Goal: Register for event/course

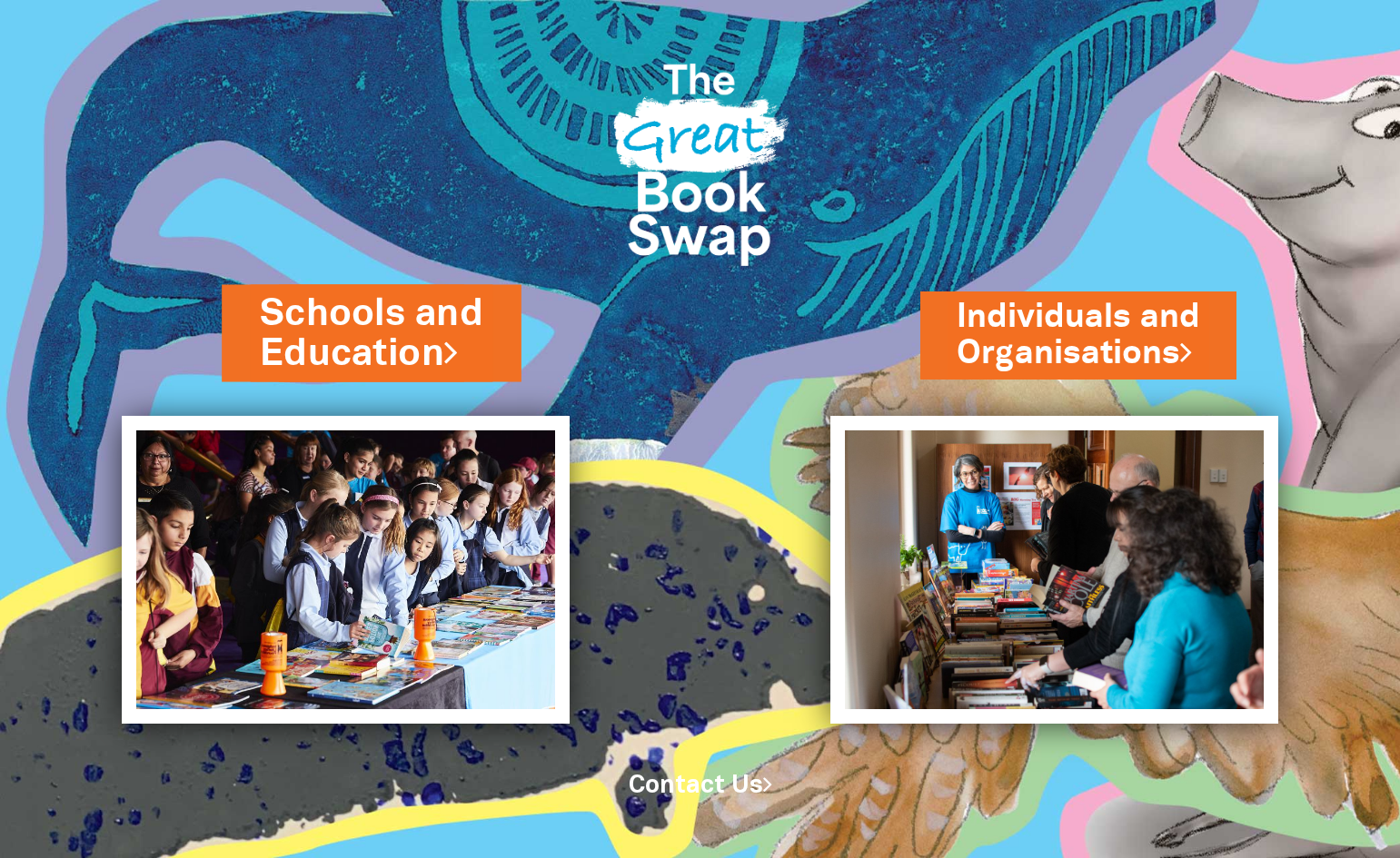
click at [378, 349] on link "Schools and Education" at bounding box center [372, 333] width 224 height 92
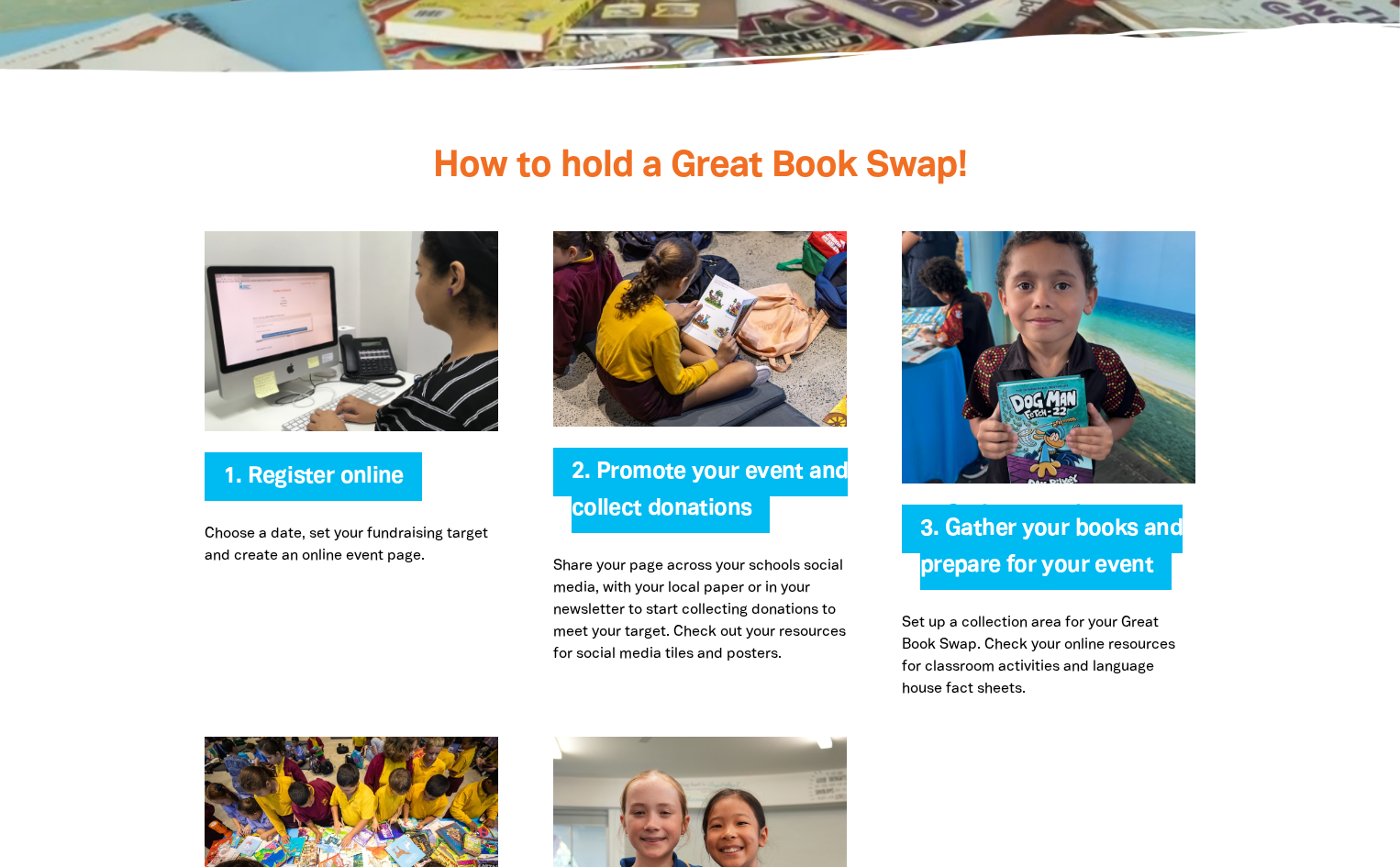
scroll to position [3592, 0]
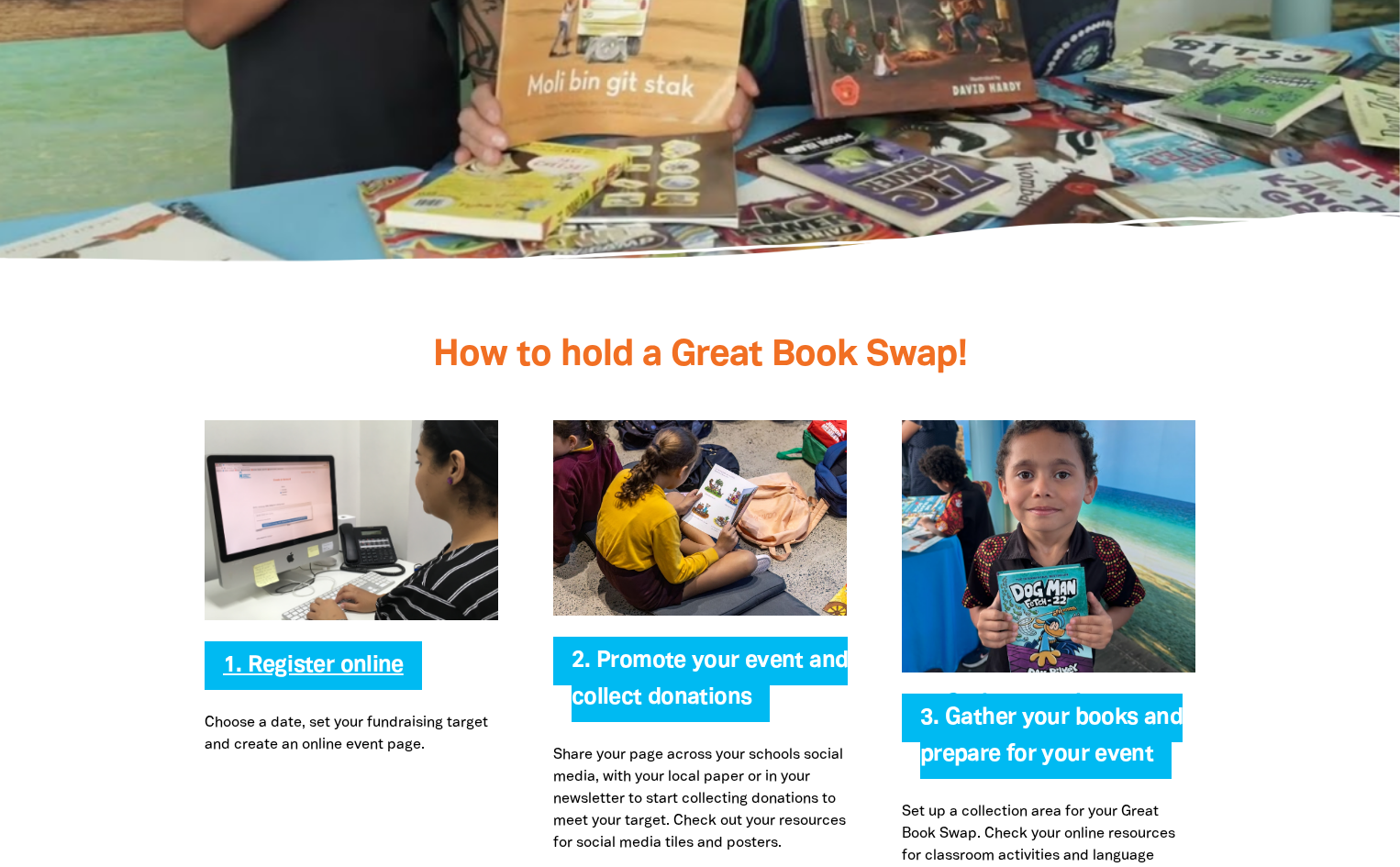
click at [362, 675] on link "1. Register online" at bounding box center [313, 665] width 180 height 21
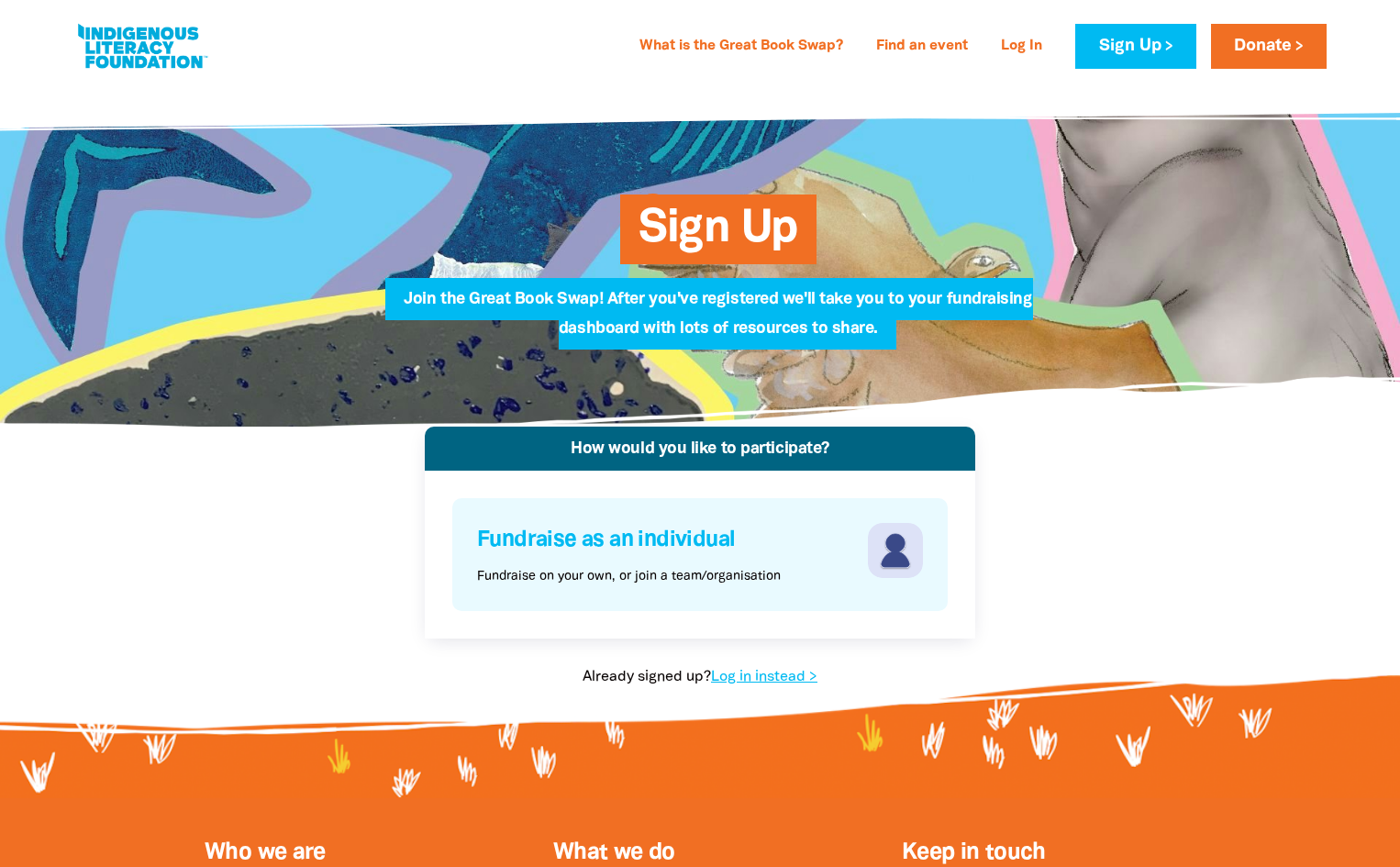
click at [662, 551] on h4 "Fundraise as an individual" at bounding box center [670, 540] width 386 height 35
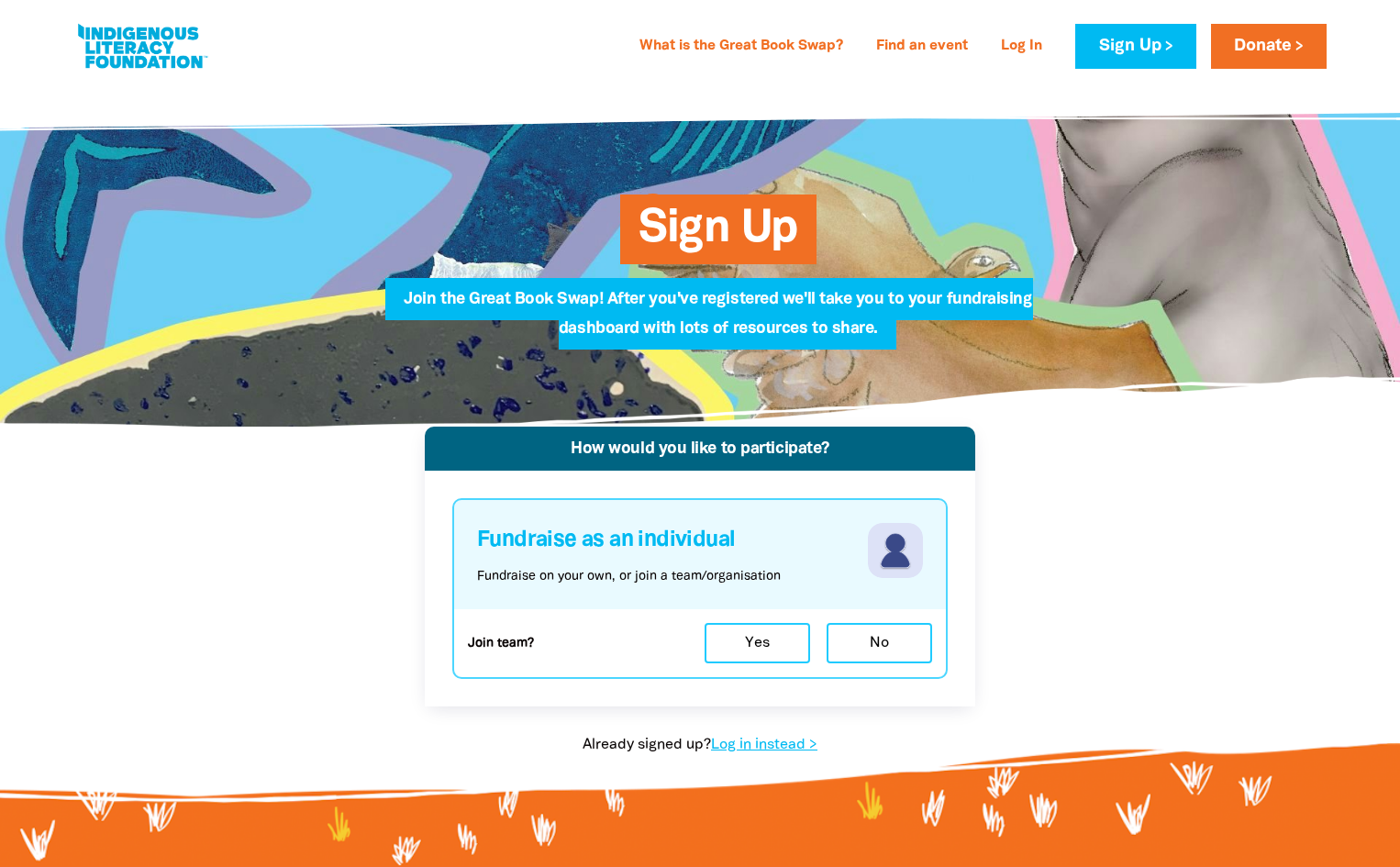
click at [1014, 593] on div "How would you like to participate? Fundraise as an individual Fundraise on your…" at bounding box center [700, 610] width 661 height 366
click at [892, 641] on button "No" at bounding box center [878, 643] width 105 height 40
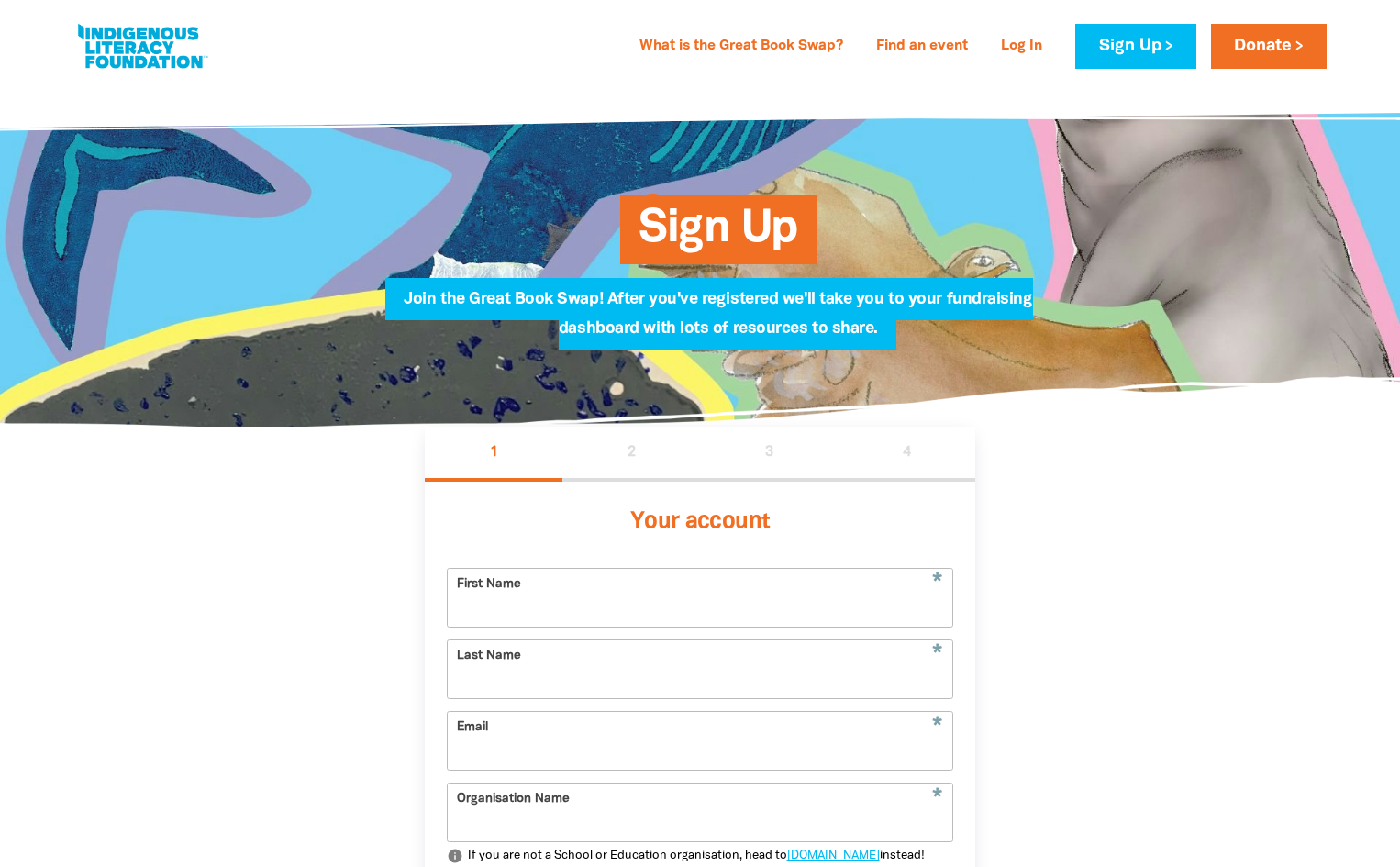
click at [791, 609] on input "First Name" at bounding box center [700, 598] width 505 height 58
type input "Tessa"
click at [602, 675] on input "Last Name" at bounding box center [700, 670] width 505 height 58
type input "Thyne"
click at [590, 757] on input "Email" at bounding box center [700, 741] width 505 height 58
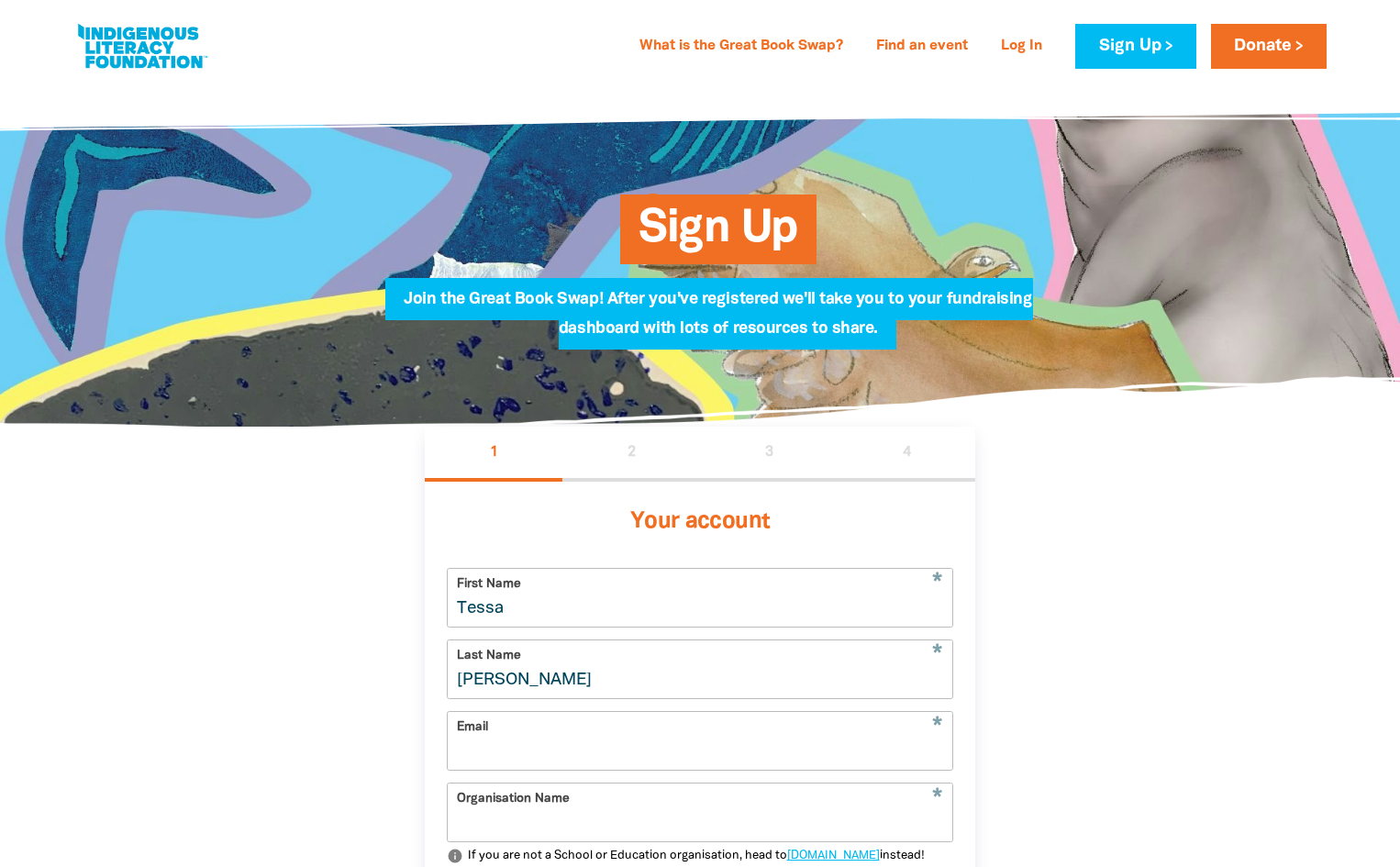
type input "education@beststartelc.com.au"
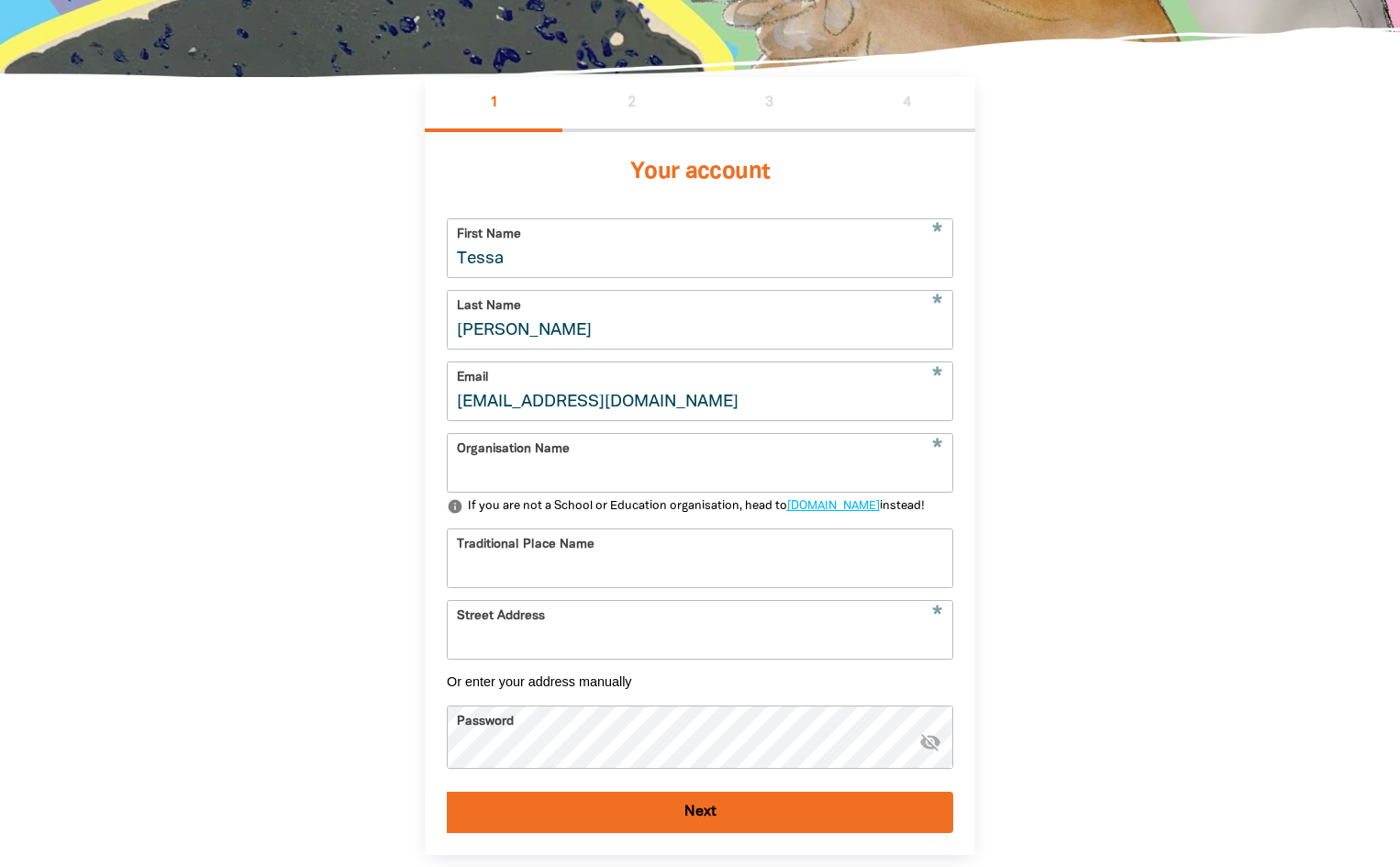
scroll to position [367, 0]
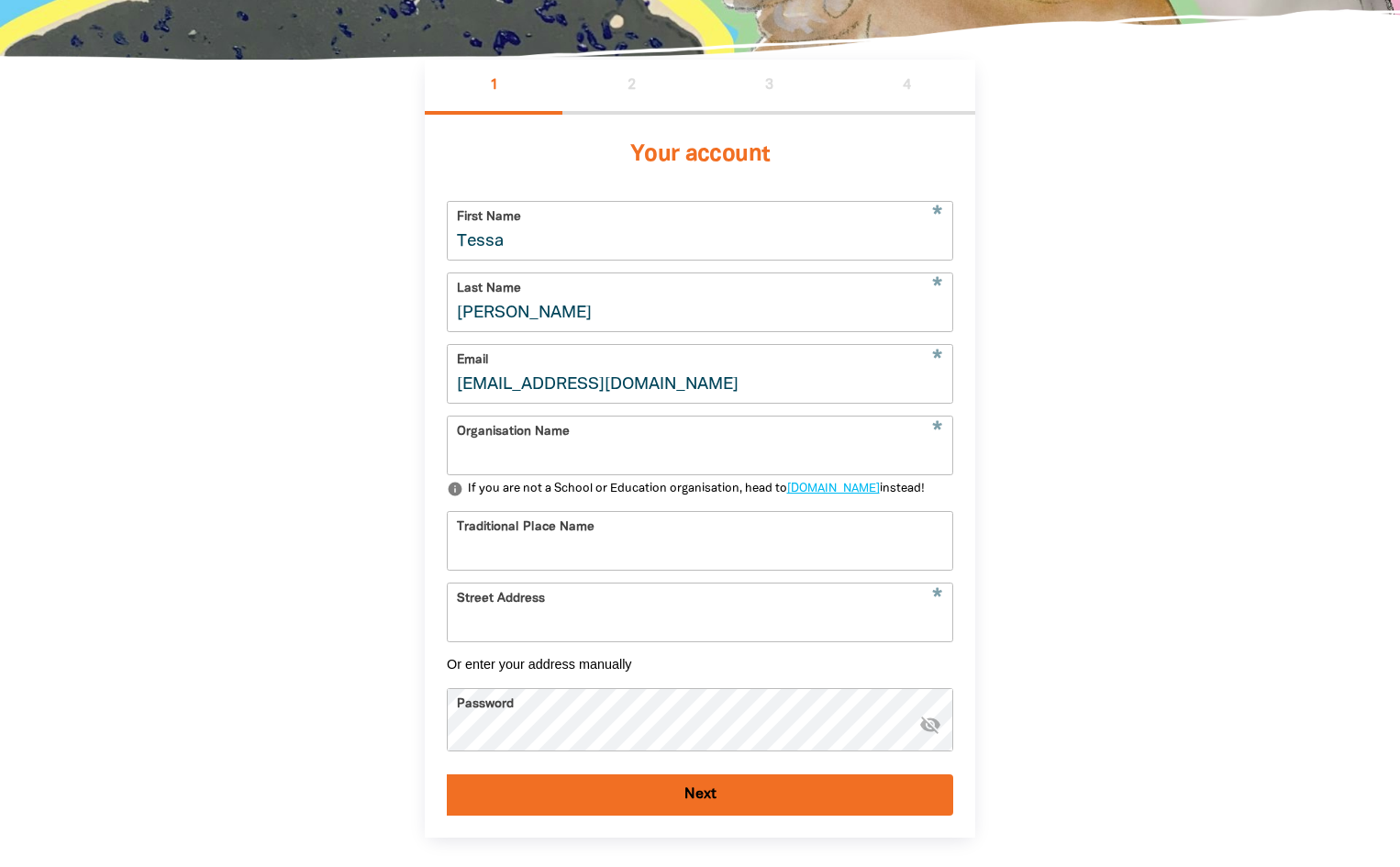
click at [704, 463] on input "Organisation Name" at bounding box center [700, 445] width 505 height 58
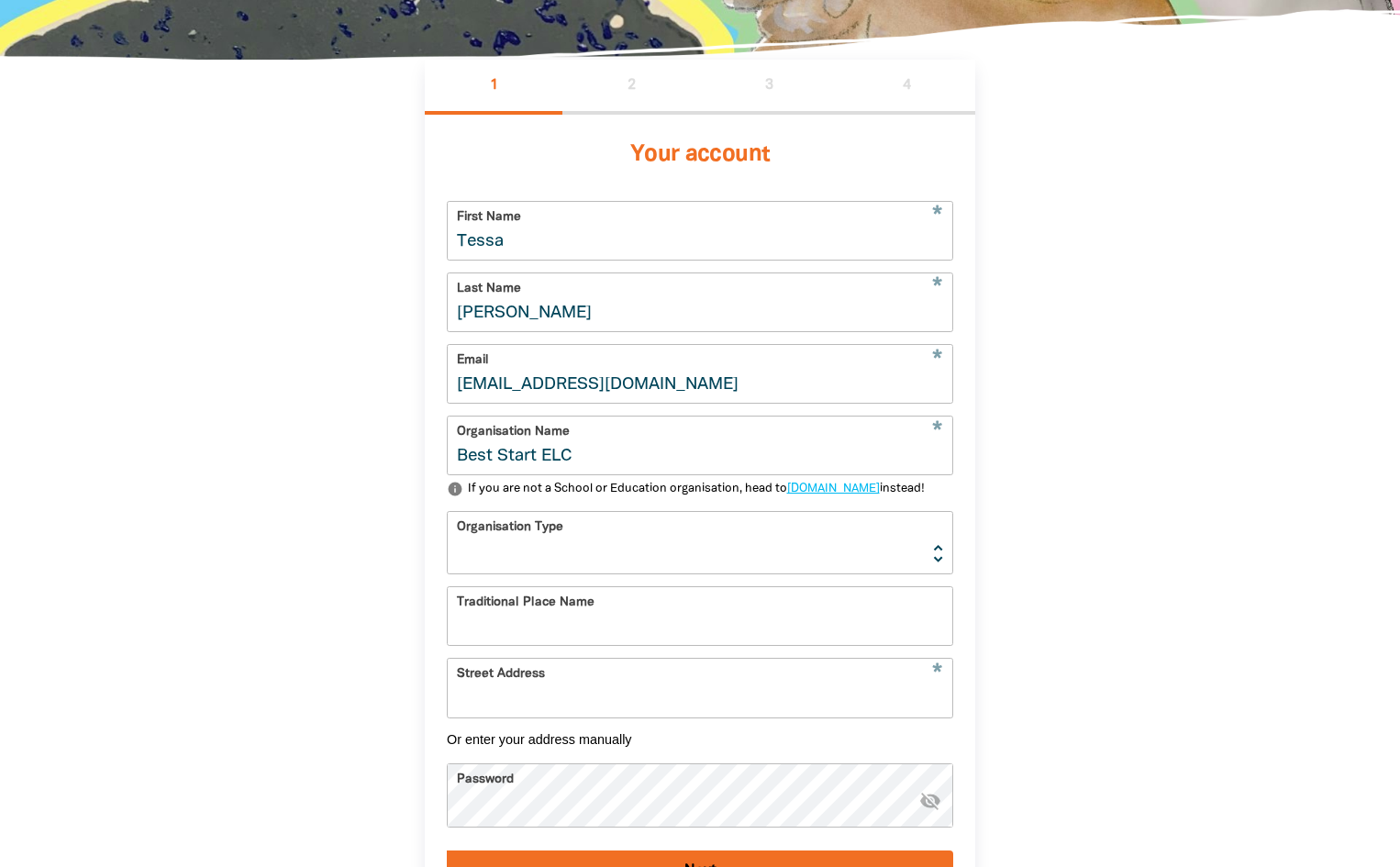
type input "Best Start ELC"
click at [729, 574] on select "Early Learning Primary School High School K-12 University or TAFE Community Lib…" at bounding box center [700, 542] width 505 height 61
select select "early-learning"
click at [448, 544] on select "Early Learning Primary School High School K-12 University or TAFE Community Lib…" at bounding box center [700, 542] width 505 height 61
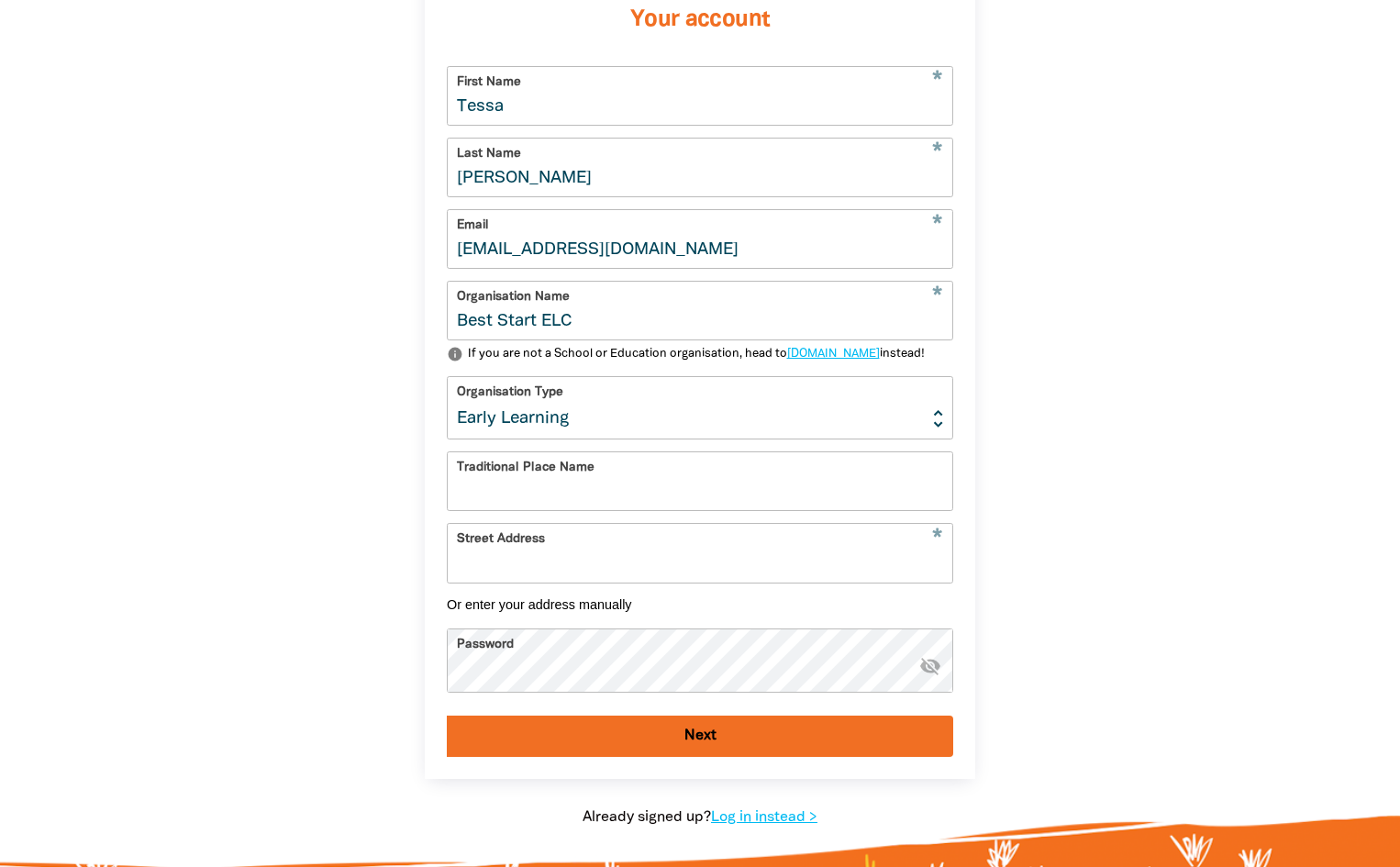
scroll to position [550, 0]
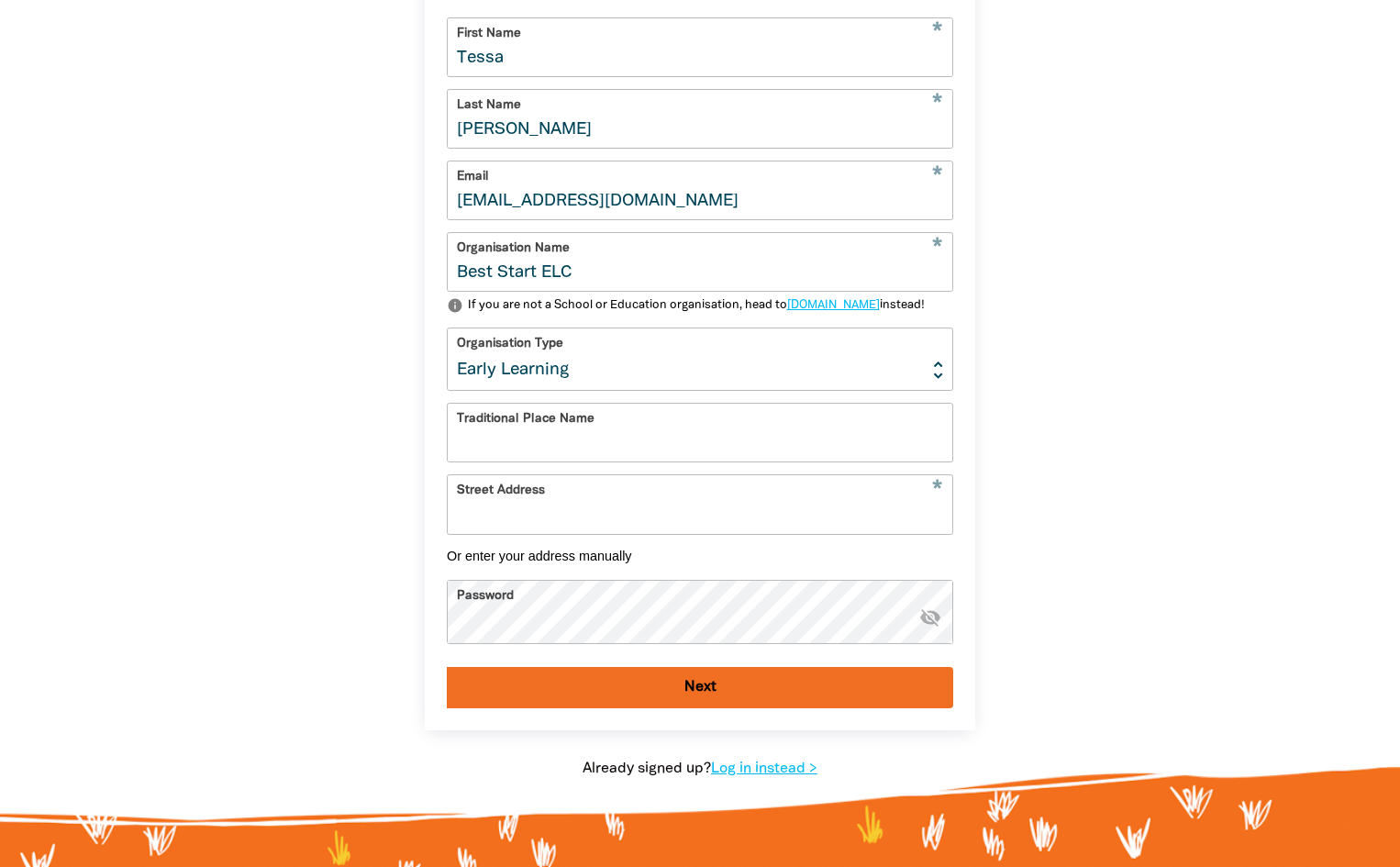
click at [837, 462] on input "Traditional Place Name" at bounding box center [700, 432] width 505 height 58
click at [797, 534] on input "Street Address" at bounding box center [700, 504] width 505 height 58
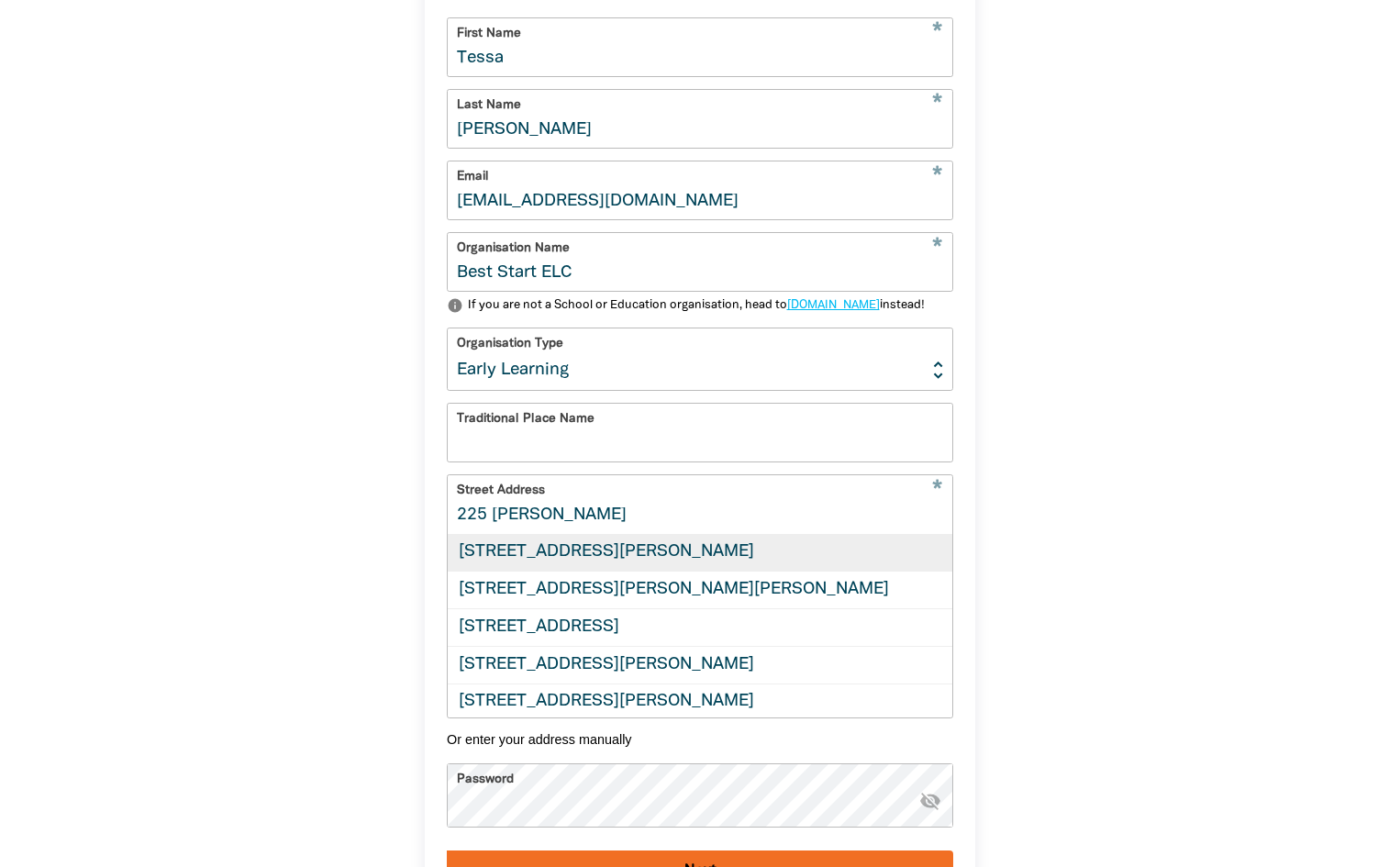
click at [732, 572] on div "225 Johns Road, WADALBA NSW 2259" at bounding box center [700, 553] width 505 height 36
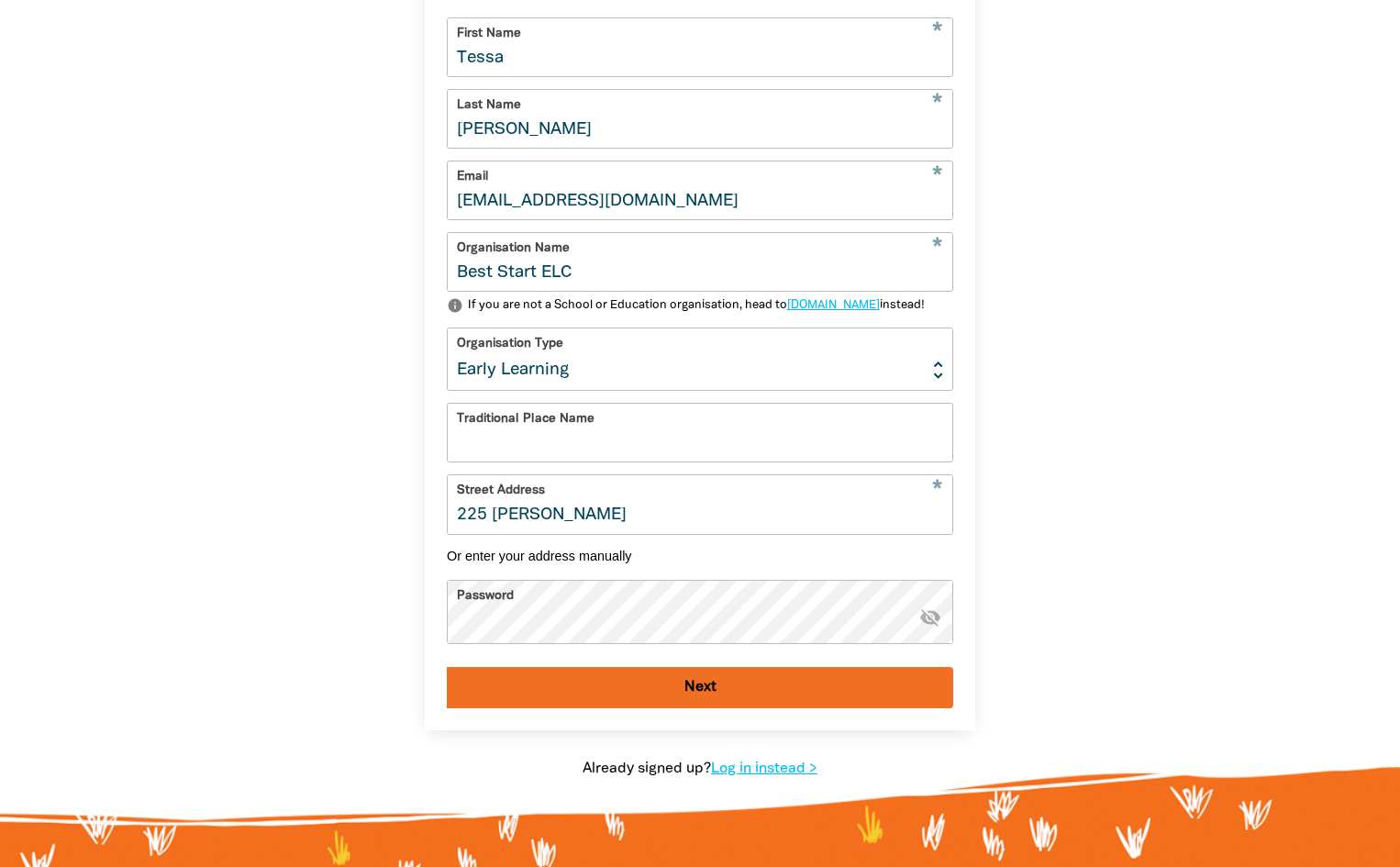
type input "225 Johns Road, WADALBA NSW 2259"
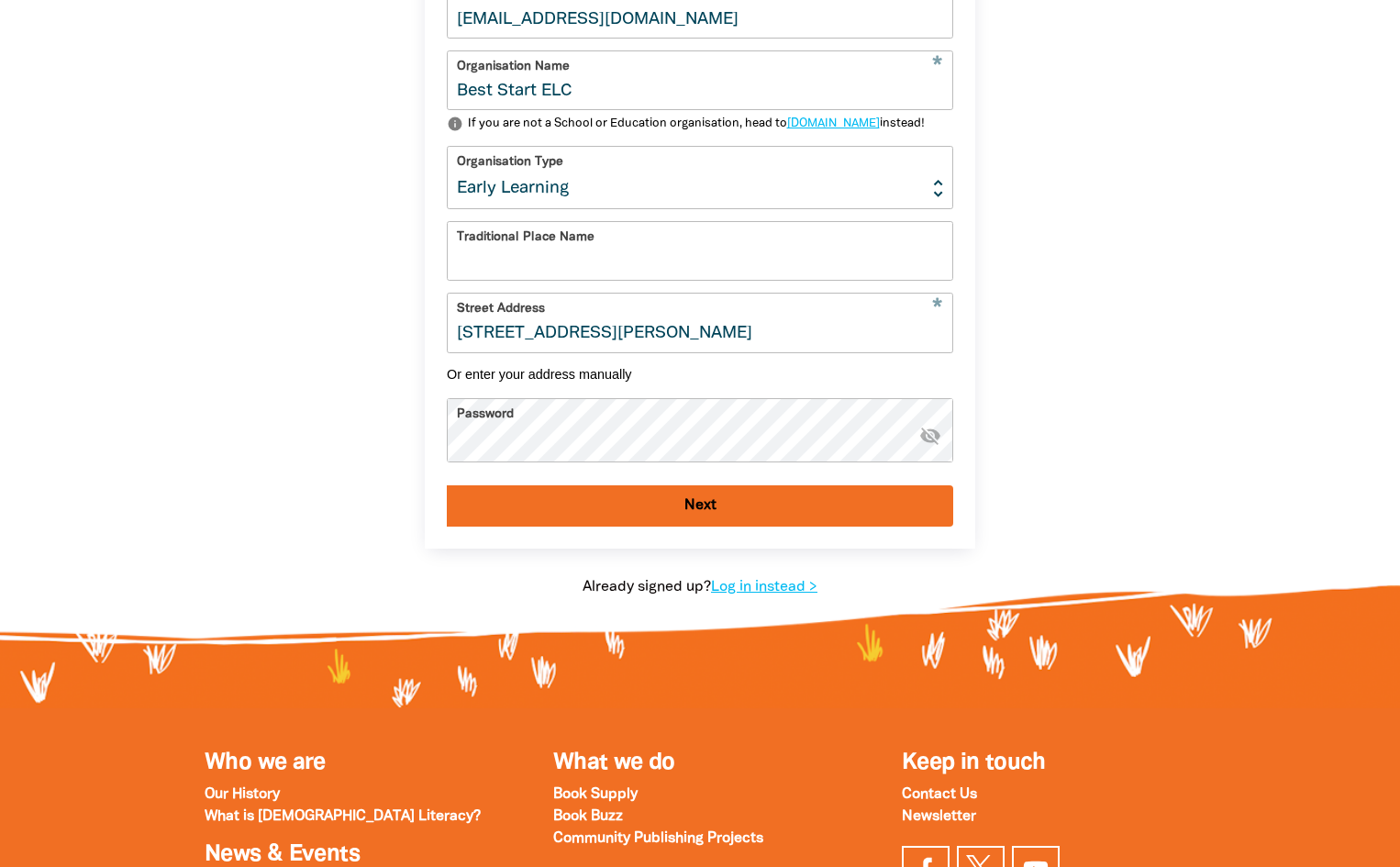
scroll to position [734, 0]
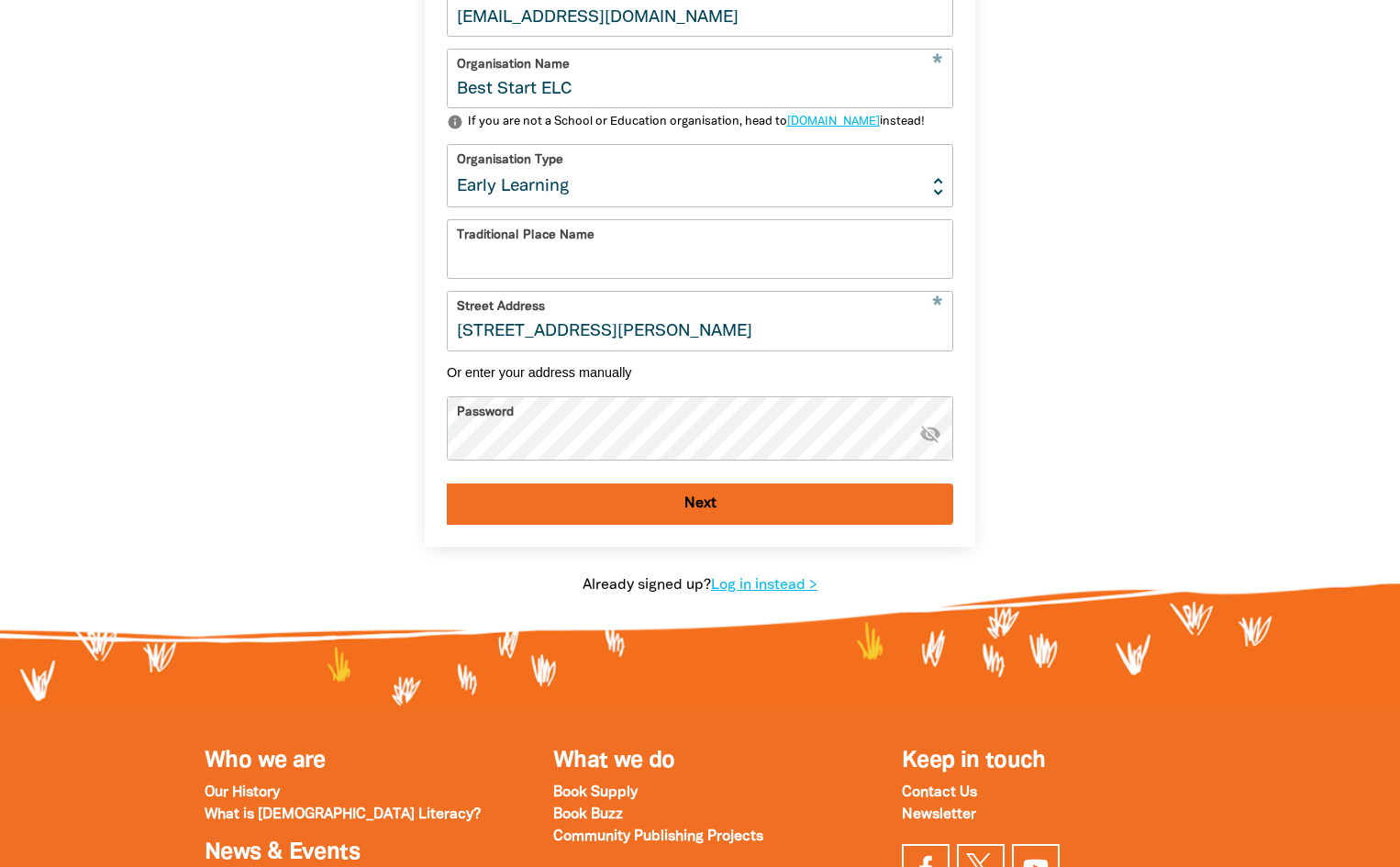
click at [932, 444] on icon "visibility_off" at bounding box center [930, 433] width 22 height 22
click at [696, 525] on button "Next" at bounding box center [700, 504] width 507 height 41
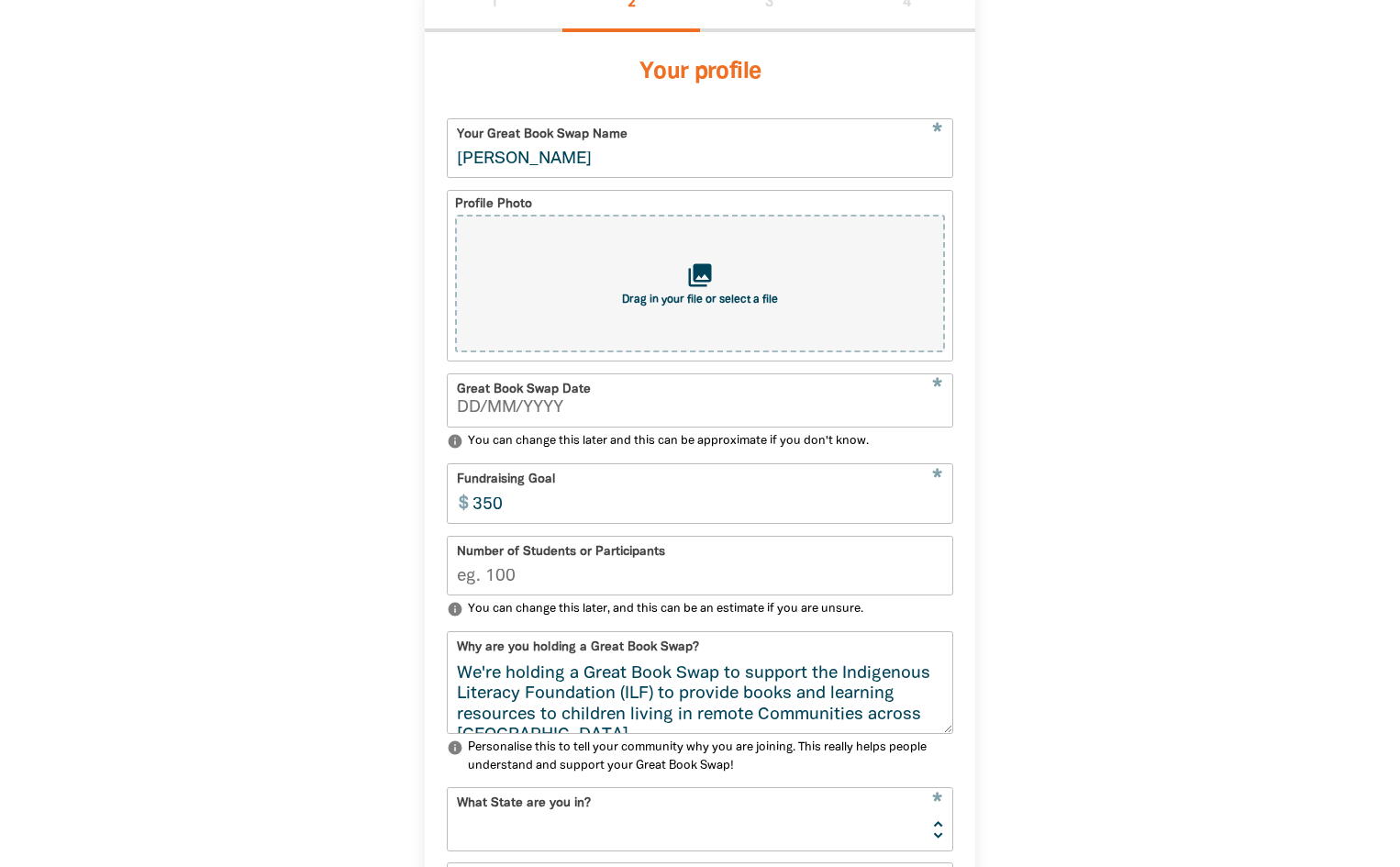
scroll to position [400, 0]
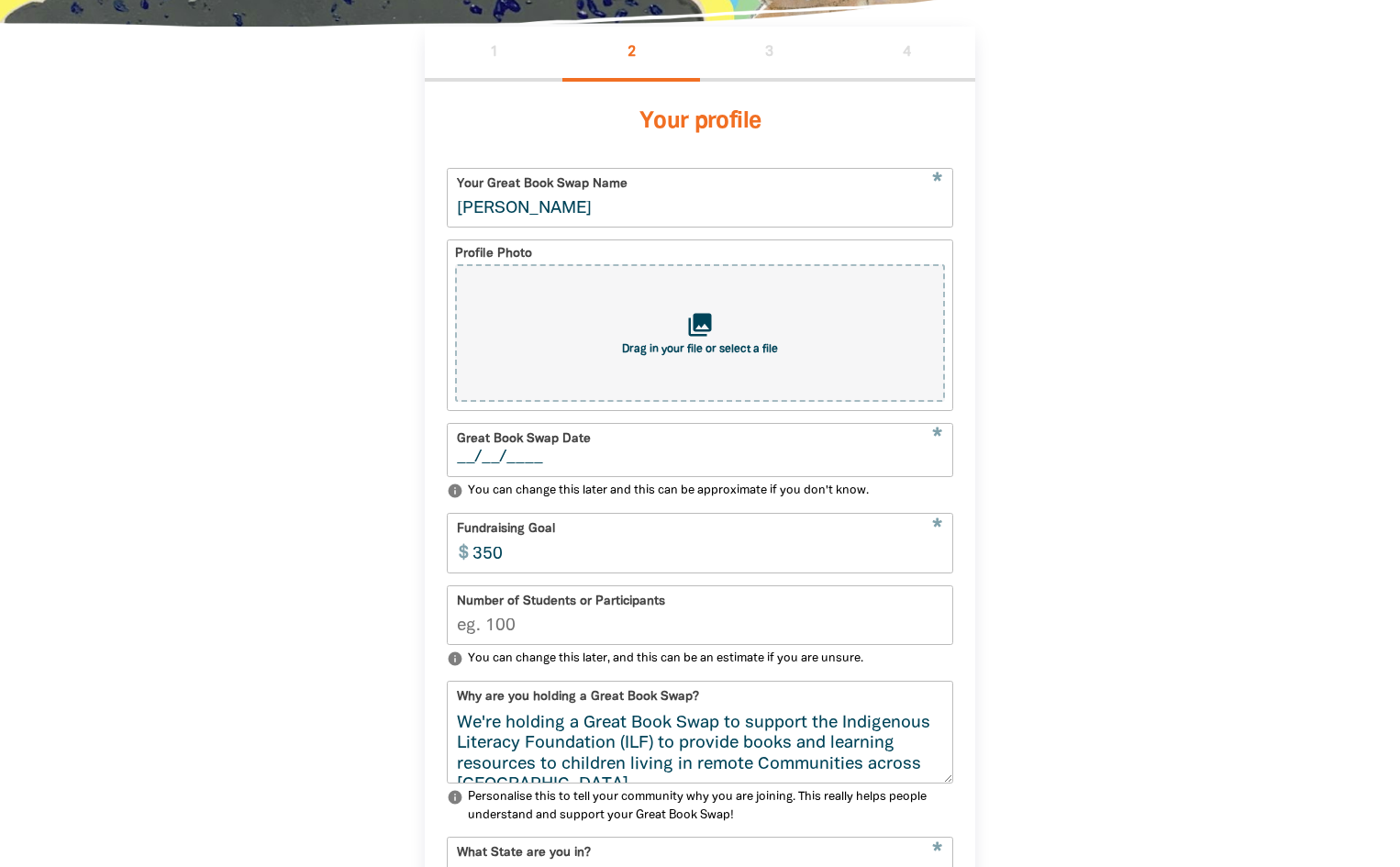
click at [658, 460] on input "__/__/____" at bounding box center [699, 458] width 486 height 17
type input "18/08/2025"
click at [1085, 536] on div "1 2 3 4 Your profile * Your Great Book Swap Name Tessa Thyne Profile Photo coll…" at bounding box center [700, 644] width 1101 height 1236
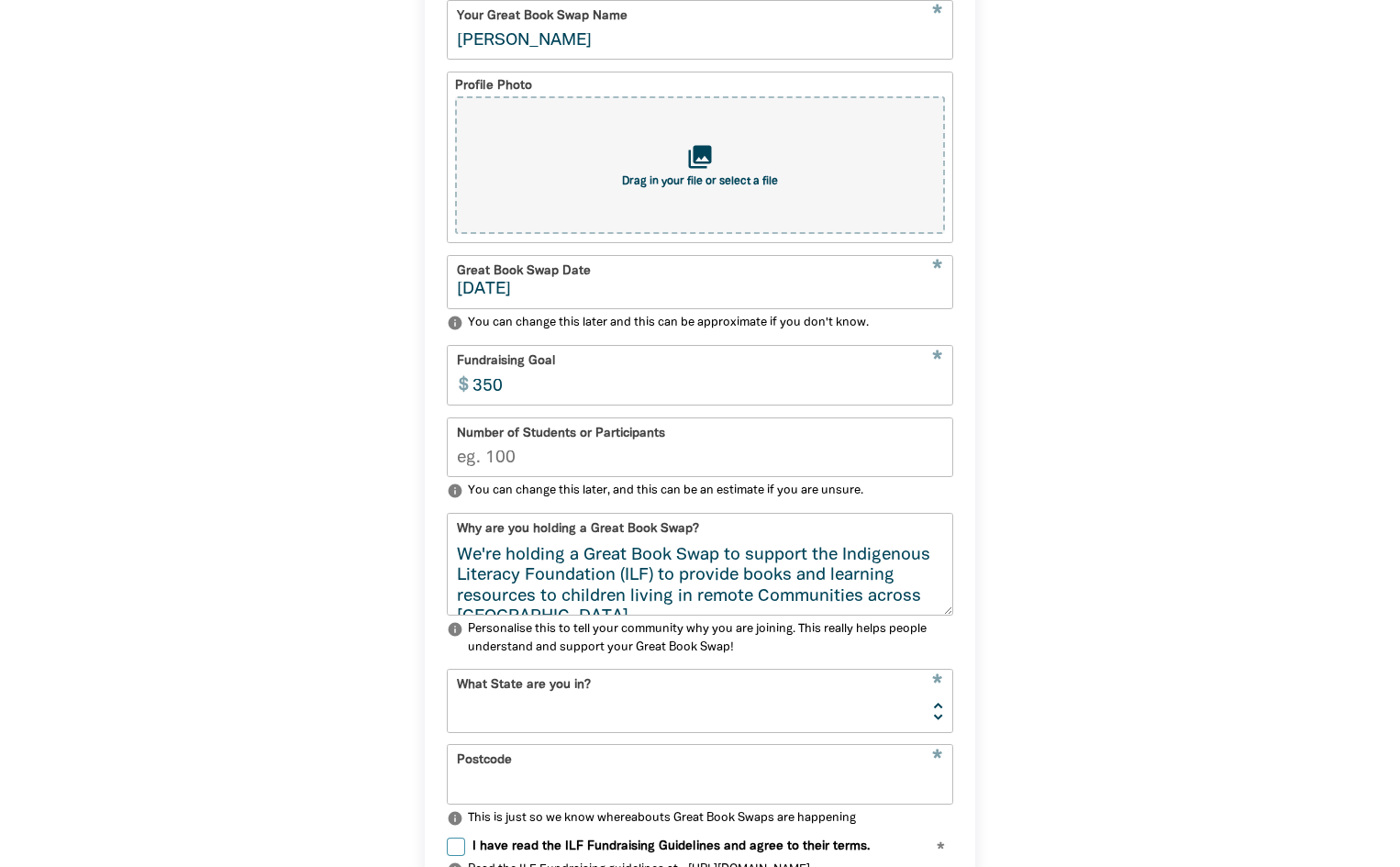
scroll to position [584, 0]
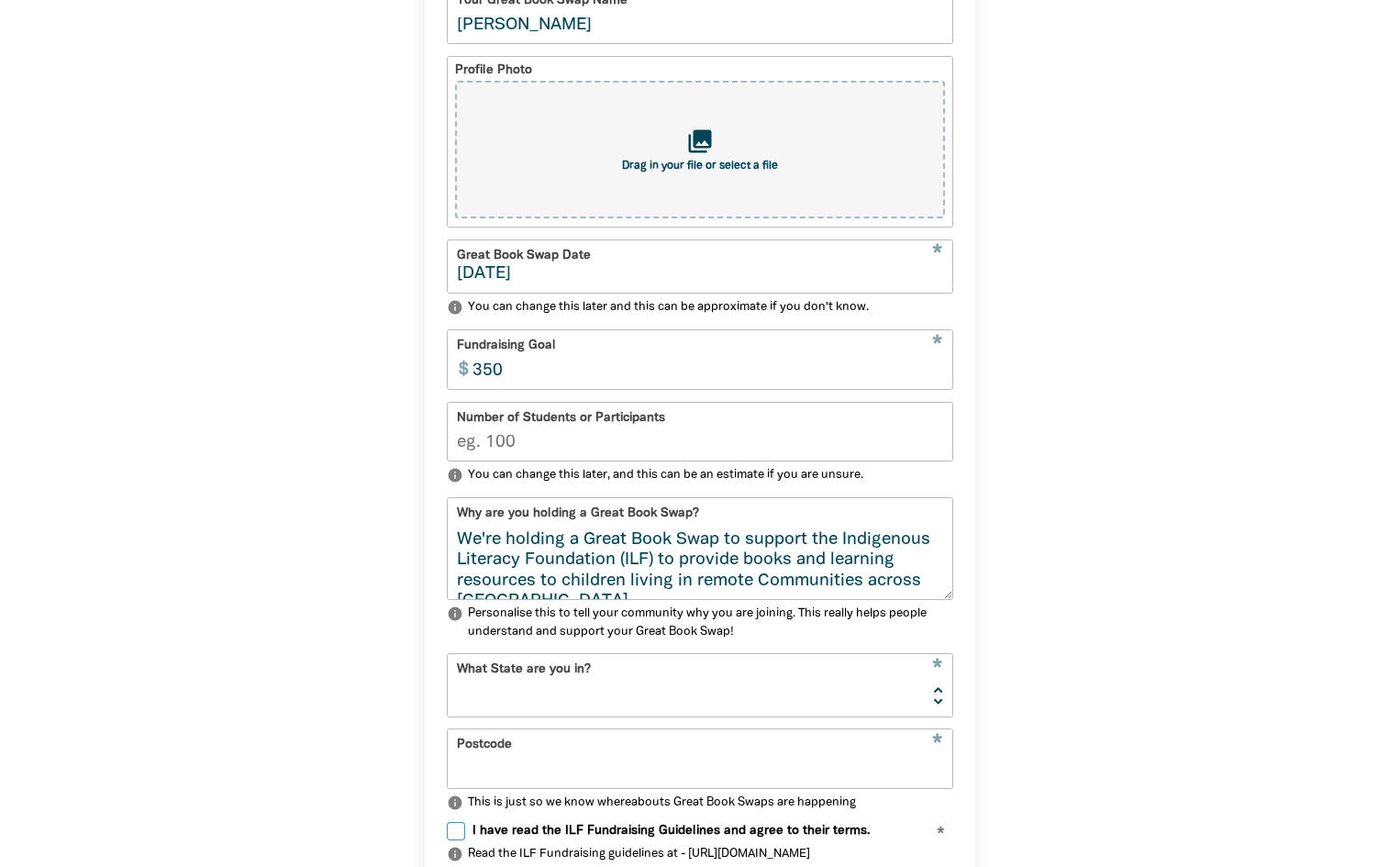
click at [538, 454] on input "Number of Students or Participants" at bounding box center [700, 432] width 505 height 58
click at [936, 450] on input "1" at bounding box center [700, 432] width 505 height 58
click at [936, 450] on input "2" at bounding box center [700, 432] width 505 height 58
type input "3"
click at [936, 450] on input "3" at bounding box center [700, 432] width 505 height 58
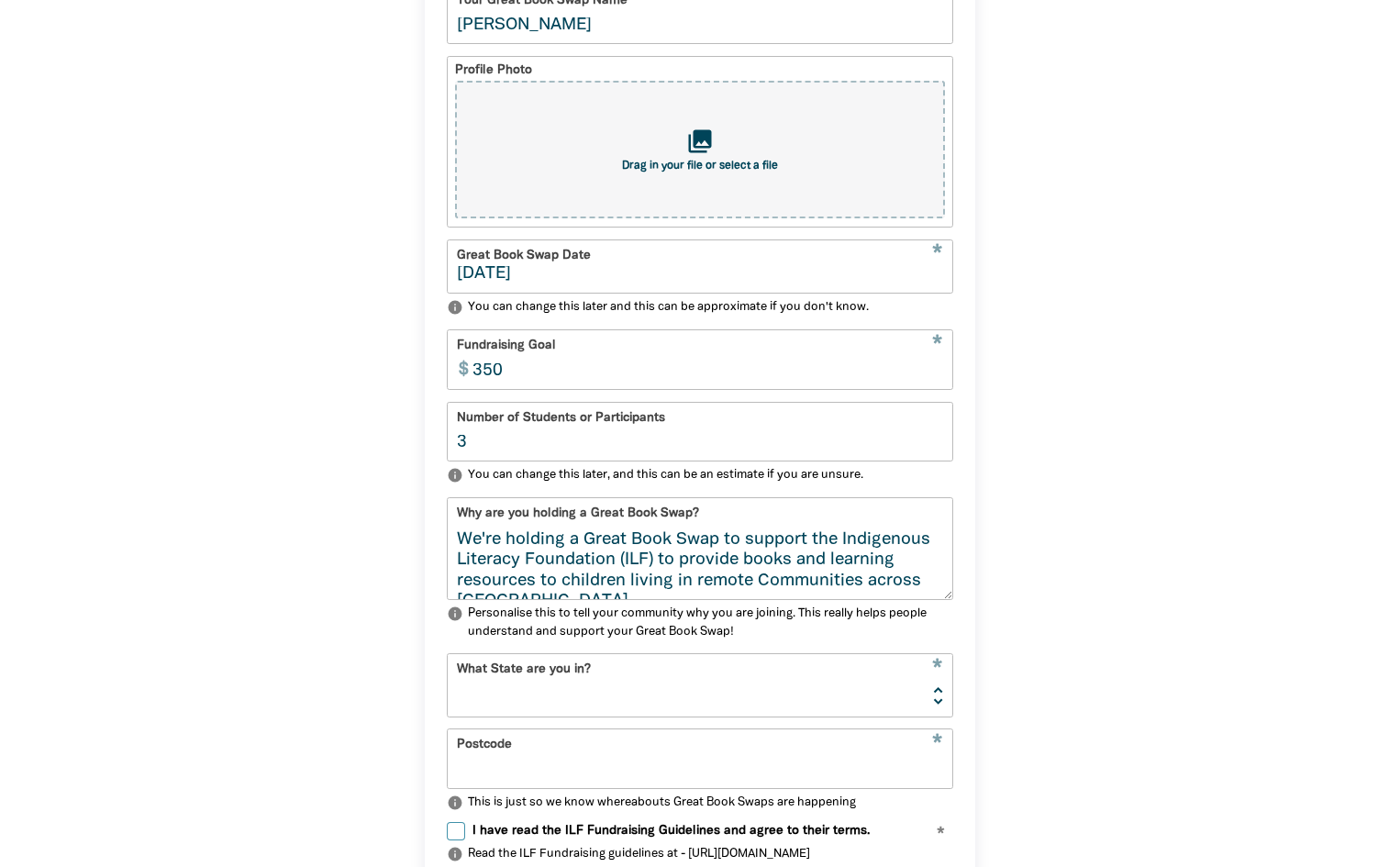
drag, startPoint x: 695, startPoint y: 459, endPoint x: 439, endPoint y: 466, distance: 256.1
click at [439, 466] on div "Your profile * Your Great Book Swap Name Tessa Thyne Profile Photo collections …" at bounding box center [700, 445] width 550 height 1094
drag, startPoint x: 554, startPoint y: 453, endPoint x: 407, endPoint y: 465, distance: 147.5
click at [407, 465] on div "1 2 3 4 Your profile * Your Great Book Swap Name Tessa Thyne Profile Photo coll…" at bounding box center [700, 461] width 661 height 1236
type input "515"
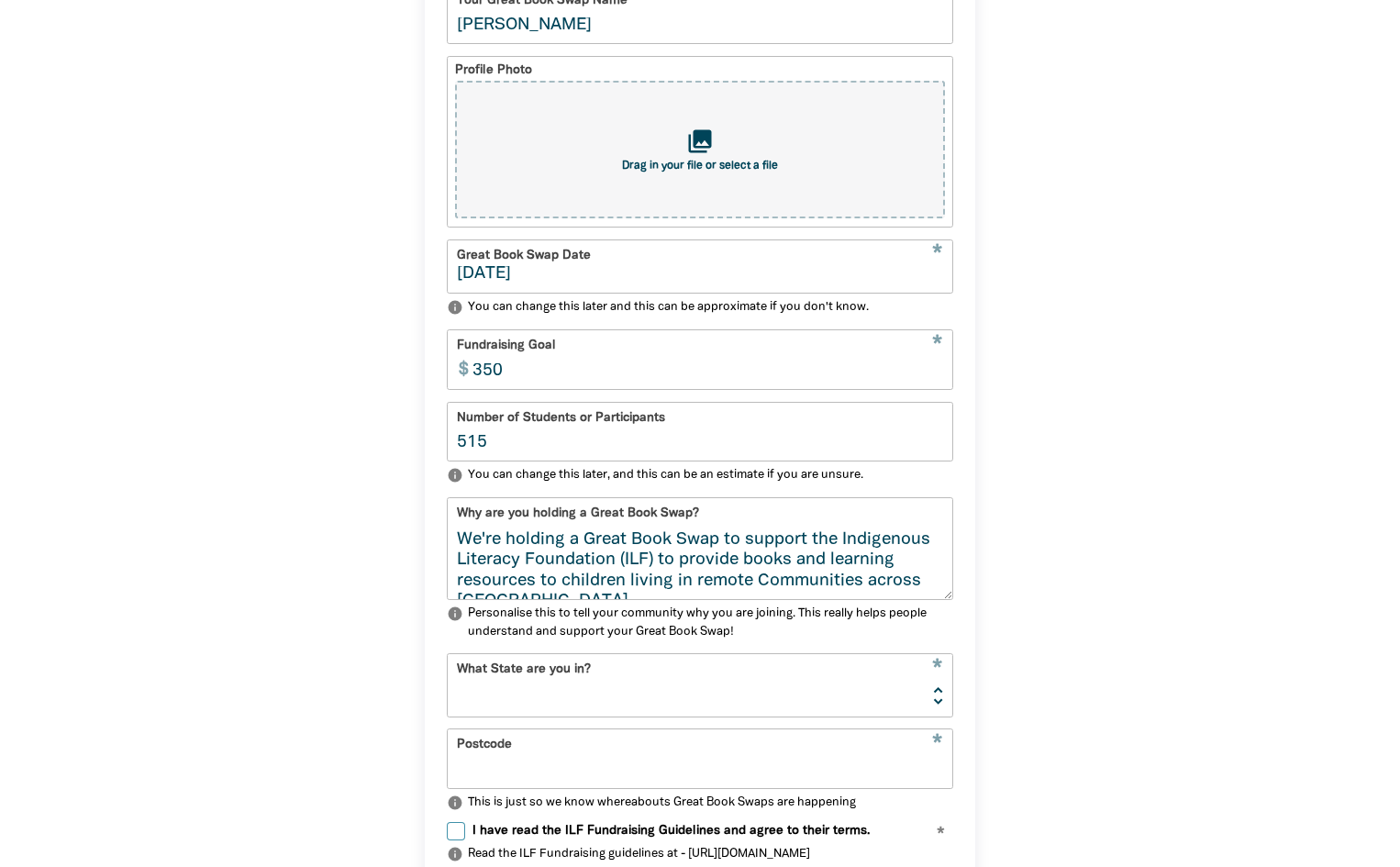
click at [359, 486] on div "1 2 3 4 Your profile * Your Great Book Swap Name Tessa Thyne Profile Photo coll…" at bounding box center [700, 461] width 1101 height 1236
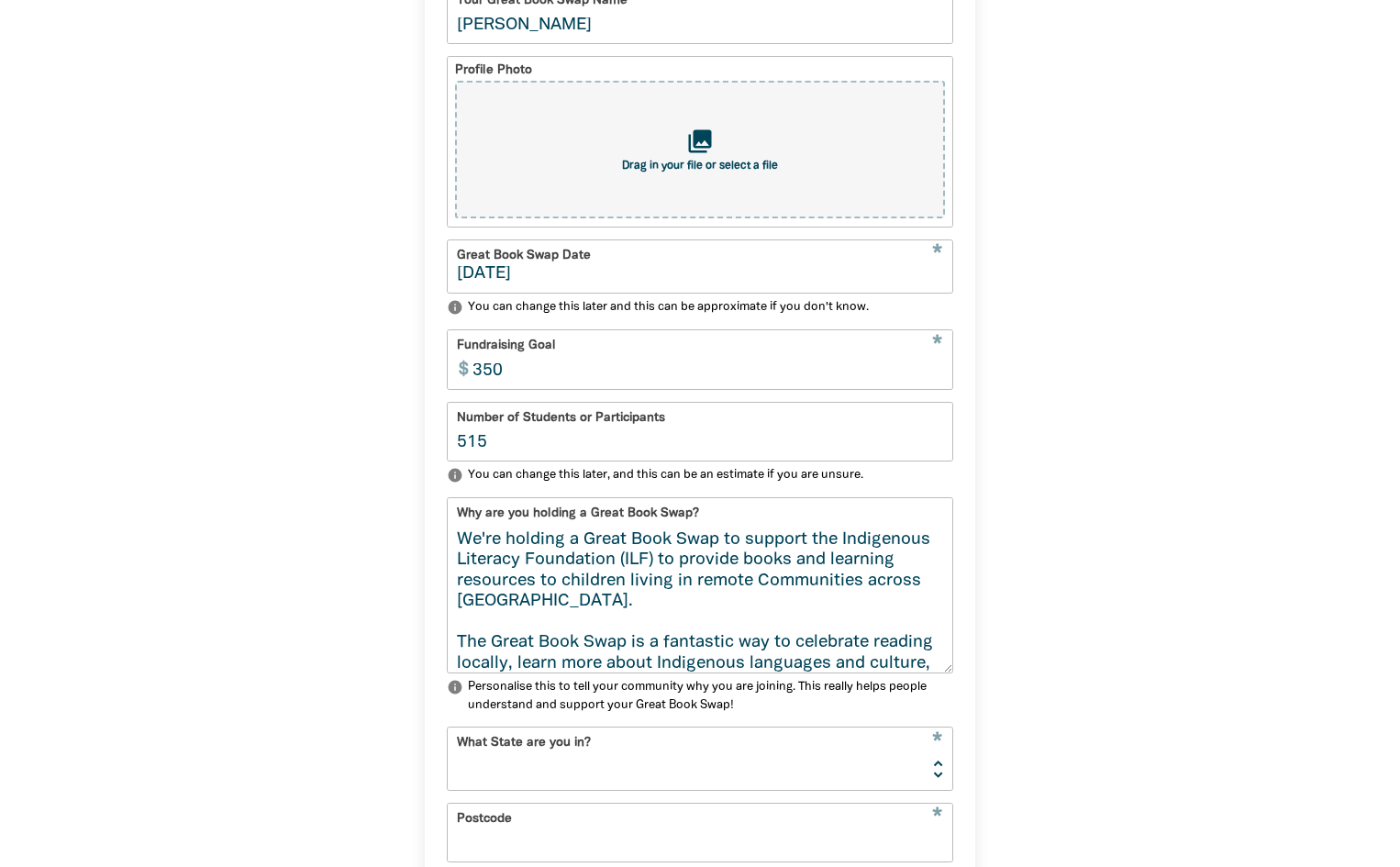
drag, startPoint x: 945, startPoint y: 607, endPoint x: 958, endPoint y: 687, distance: 81.0
click at [958, 687] on div "Your profile * Your Great Book Swap Name Tessa Thyne Profile Photo collections …" at bounding box center [700, 482] width 550 height 1168
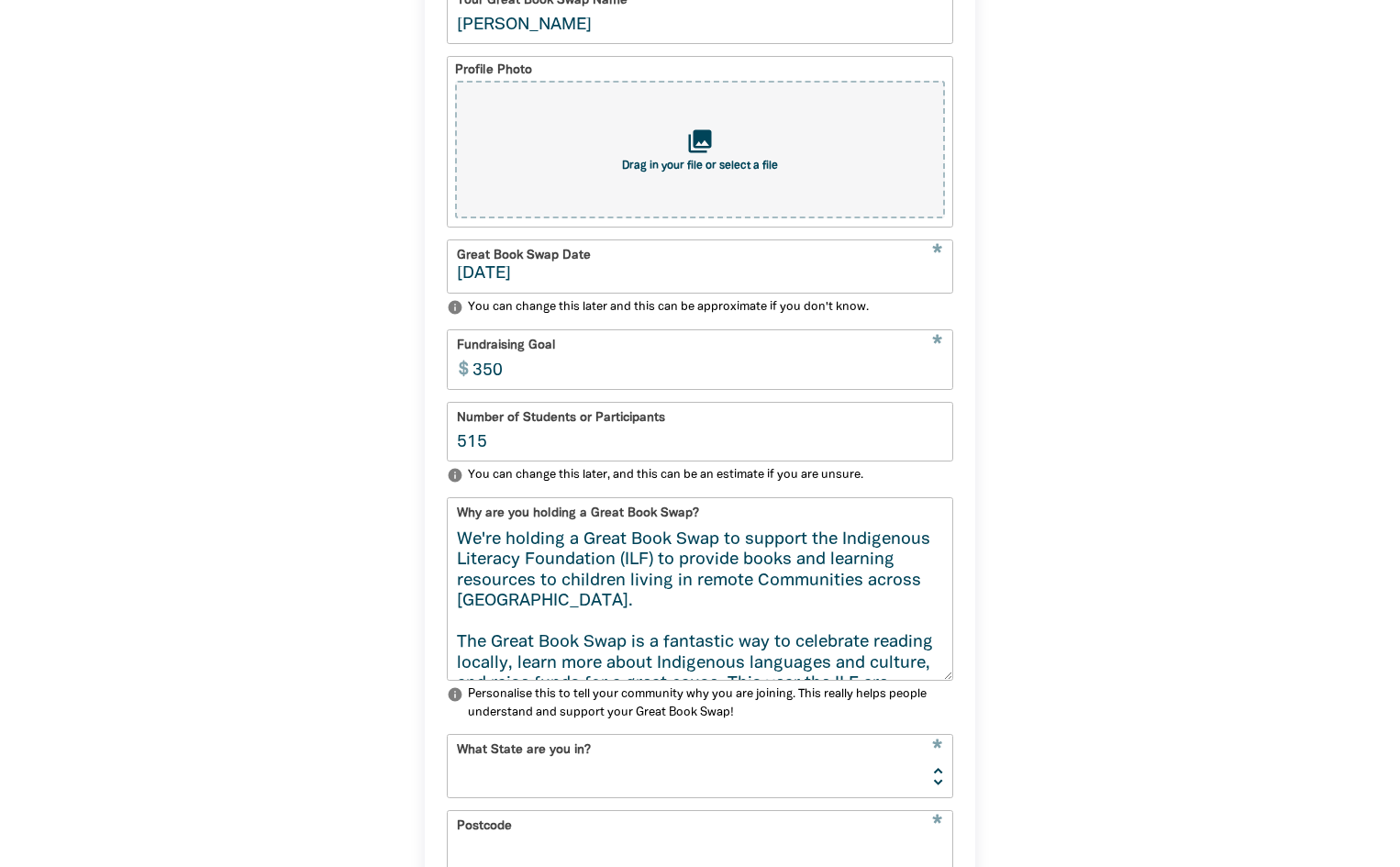
click at [731, 568] on textarea "We're holding a Great Book Swap to support the Indigenous Literacy Foundation (…" at bounding box center [700, 606] width 505 height 150
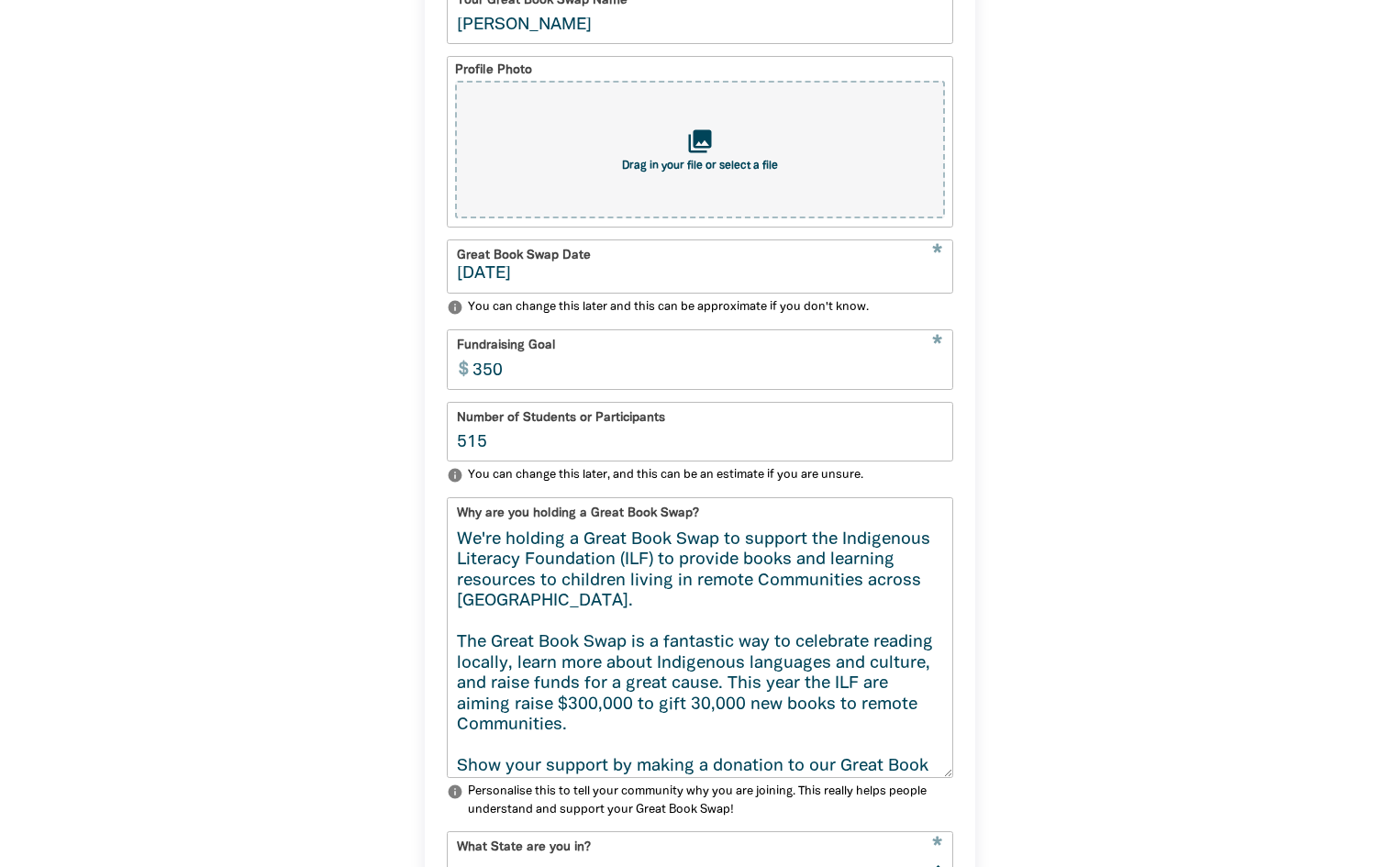
drag, startPoint x: 946, startPoint y: 688, endPoint x: 970, endPoint y: 787, distance: 101.9
click at [970, 787] on div "Your profile * Your Great Book Swap Name Tessa Thyne Profile Photo collections …" at bounding box center [700, 535] width 550 height 1272
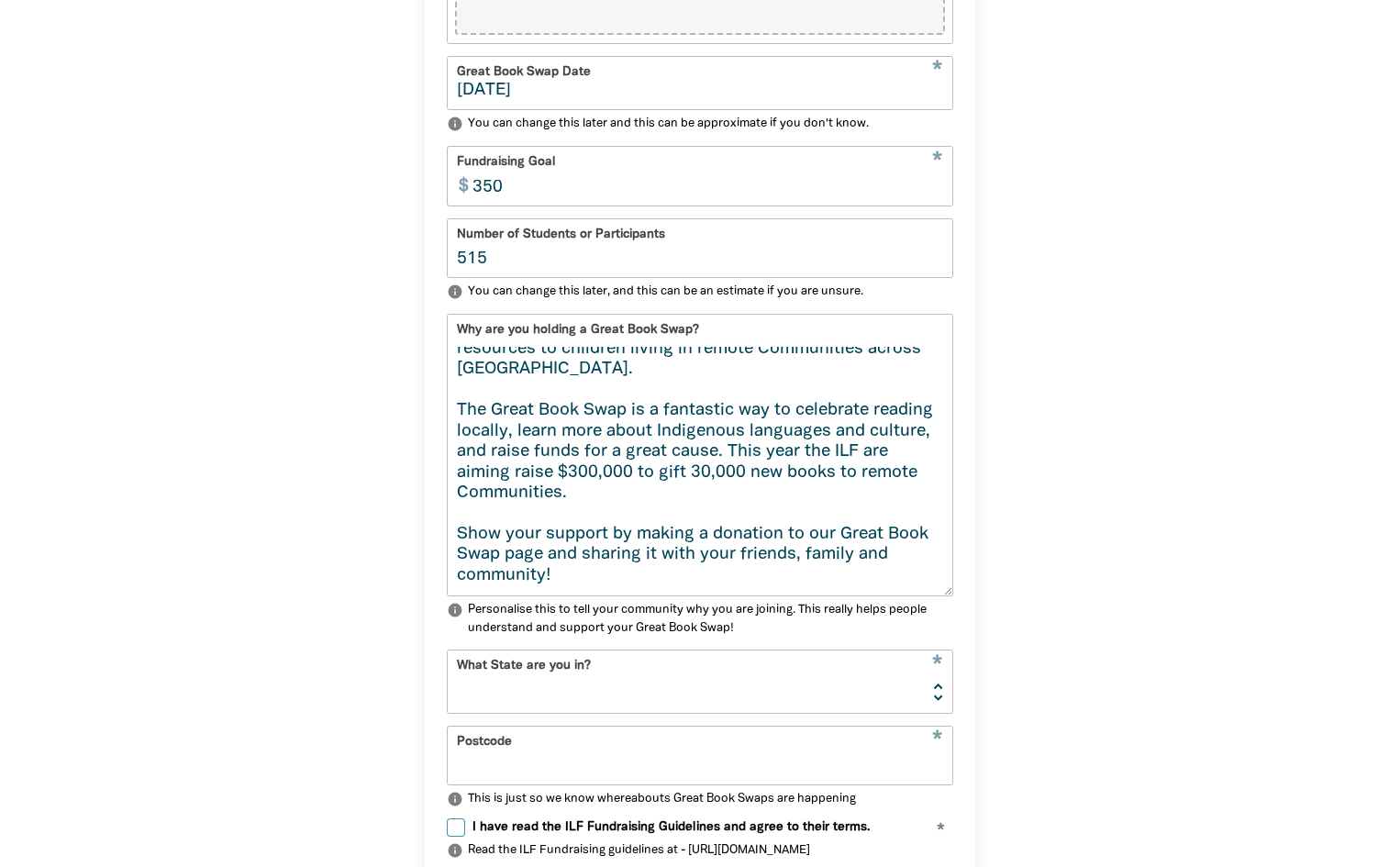
scroll to position [859, 0]
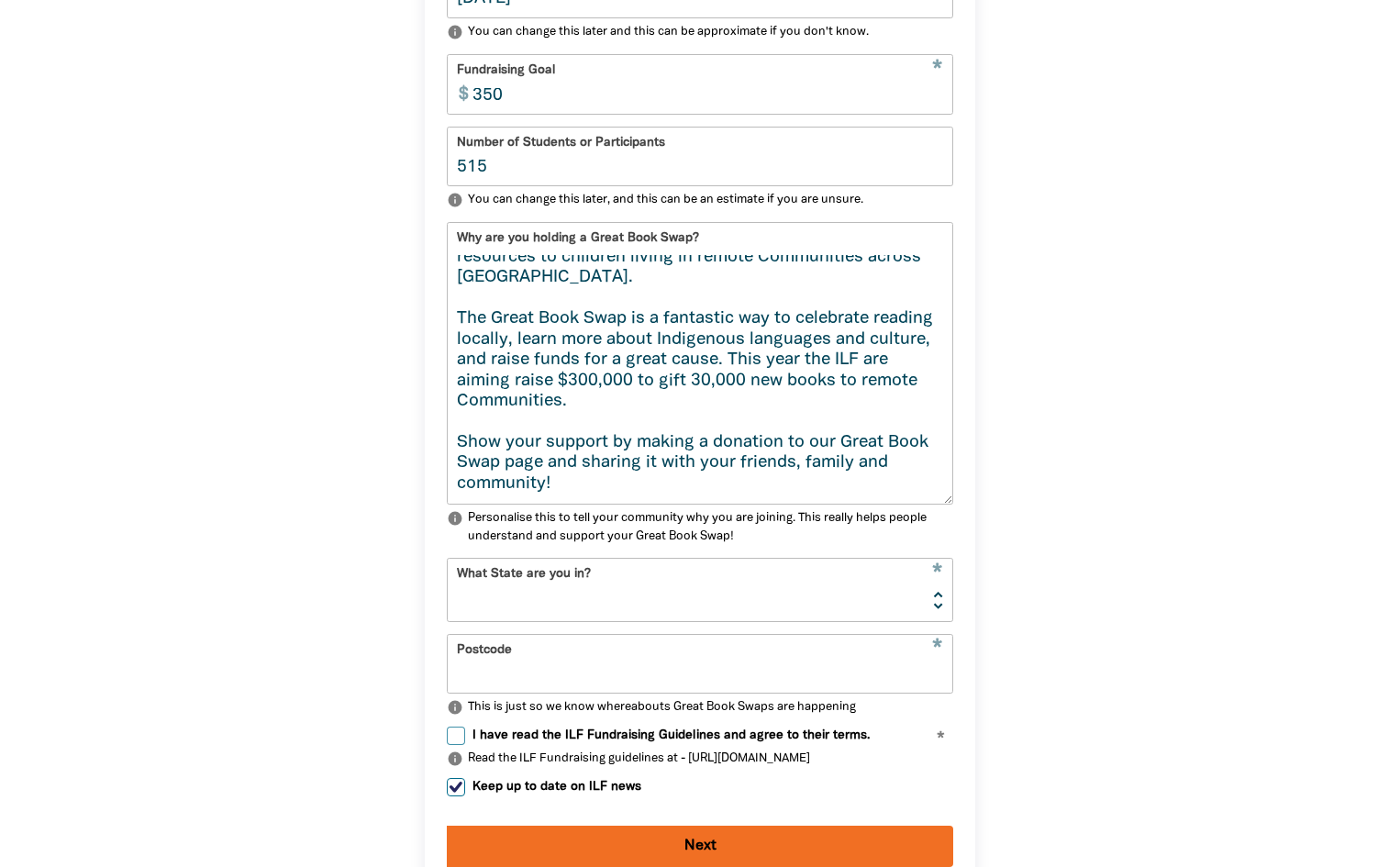
click at [826, 618] on select "NSW VIC QLD NT WA SA TAS ACT" at bounding box center [700, 590] width 505 height 61
select select "NSW"
click at [448, 572] on select "NSW VIC QLD NT WA SA TAS ACT" at bounding box center [700, 590] width 505 height 61
click at [474, 686] on input "Postcode" at bounding box center [700, 664] width 505 height 58
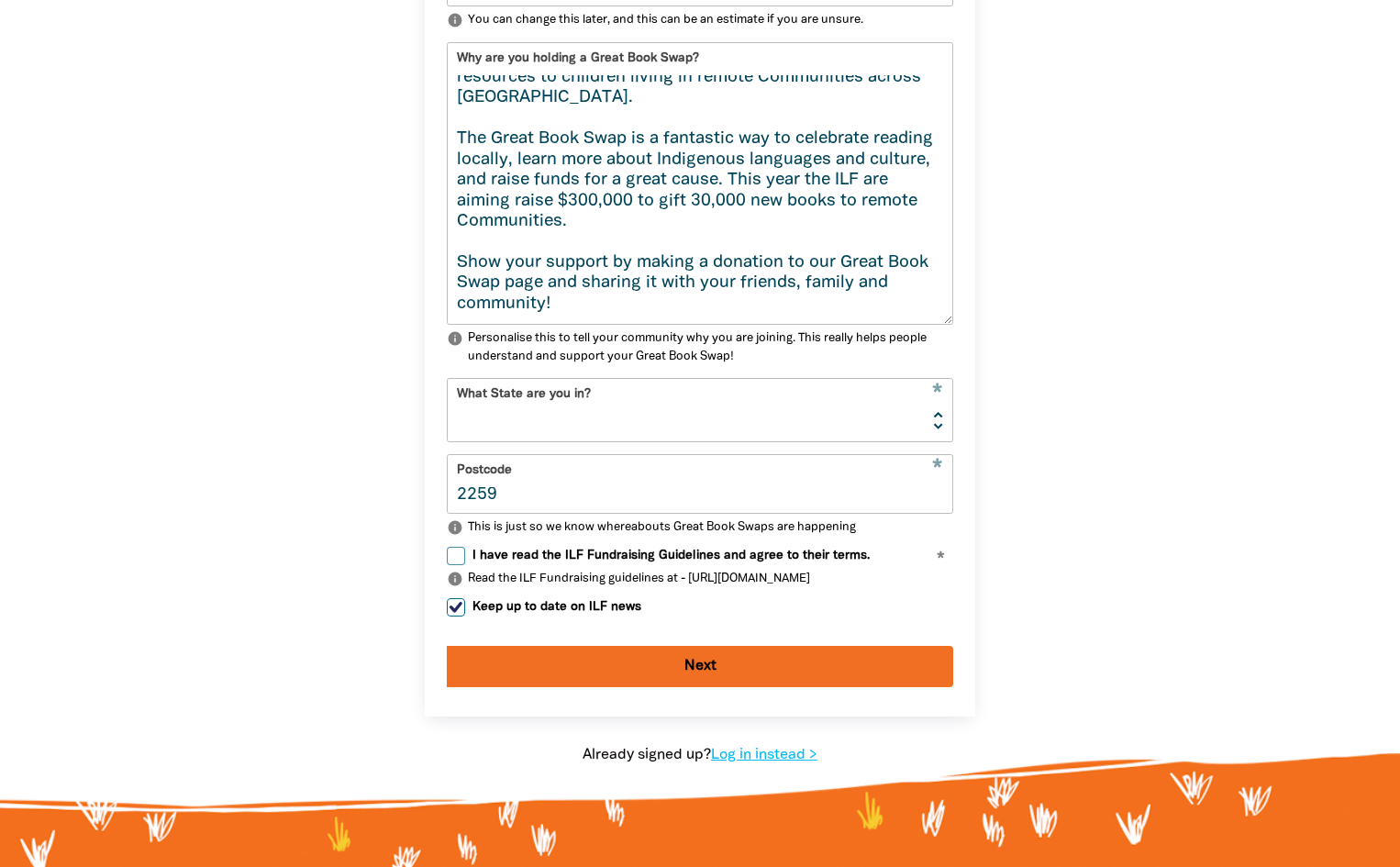
scroll to position [1043, 0]
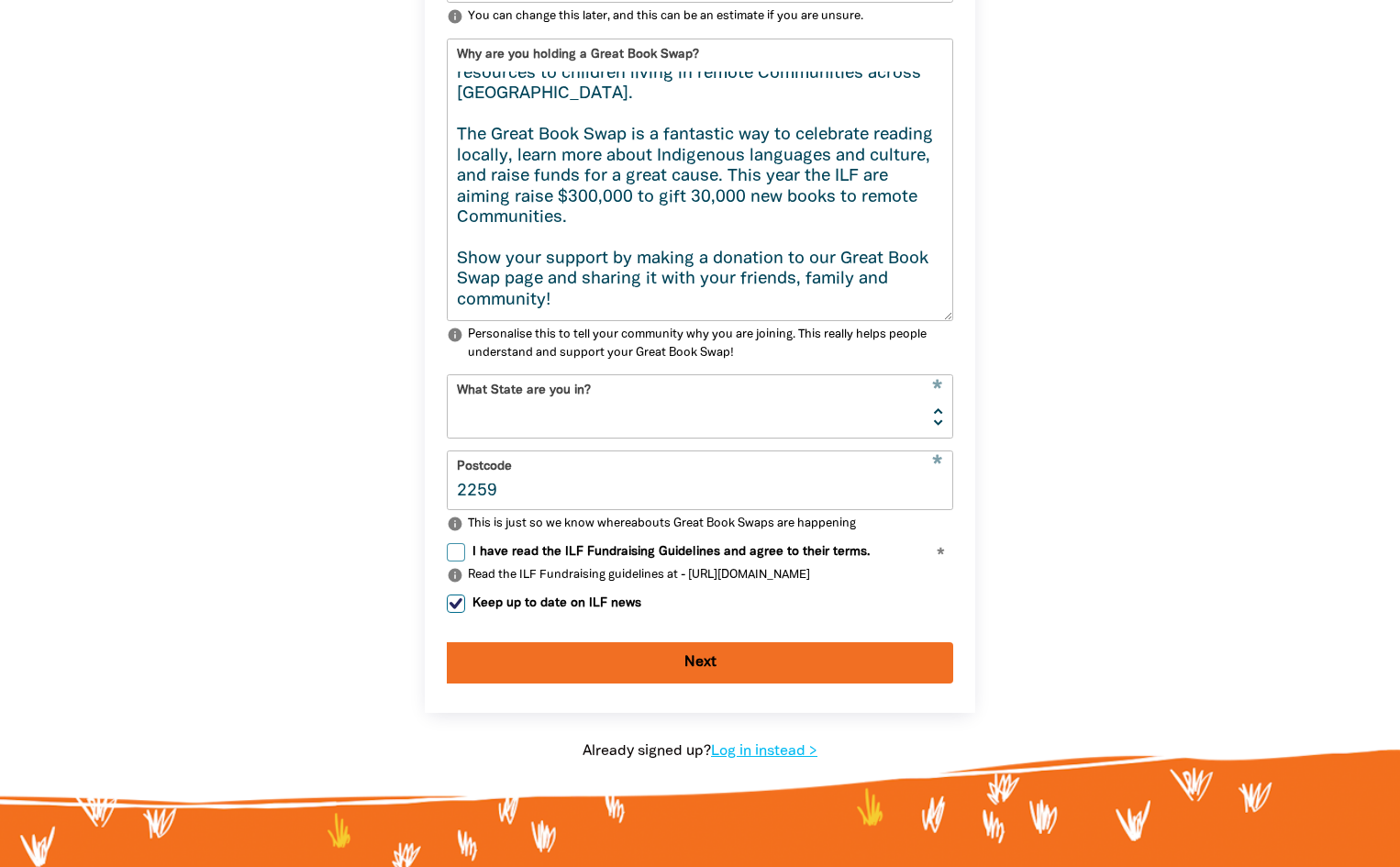
type input "2259"
click at [640, 681] on button "Next" at bounding box center [700, 663] width 507 height 41
click at [456, 562] on input "I have read the ILF Fundraising Guidelines and agree to their terms." at bounding box center [455, 552] width 19 height 19
checkbox input "true"
click at [713, 684] on button "Next" at bounding box center [700, 663] width 507 height 41
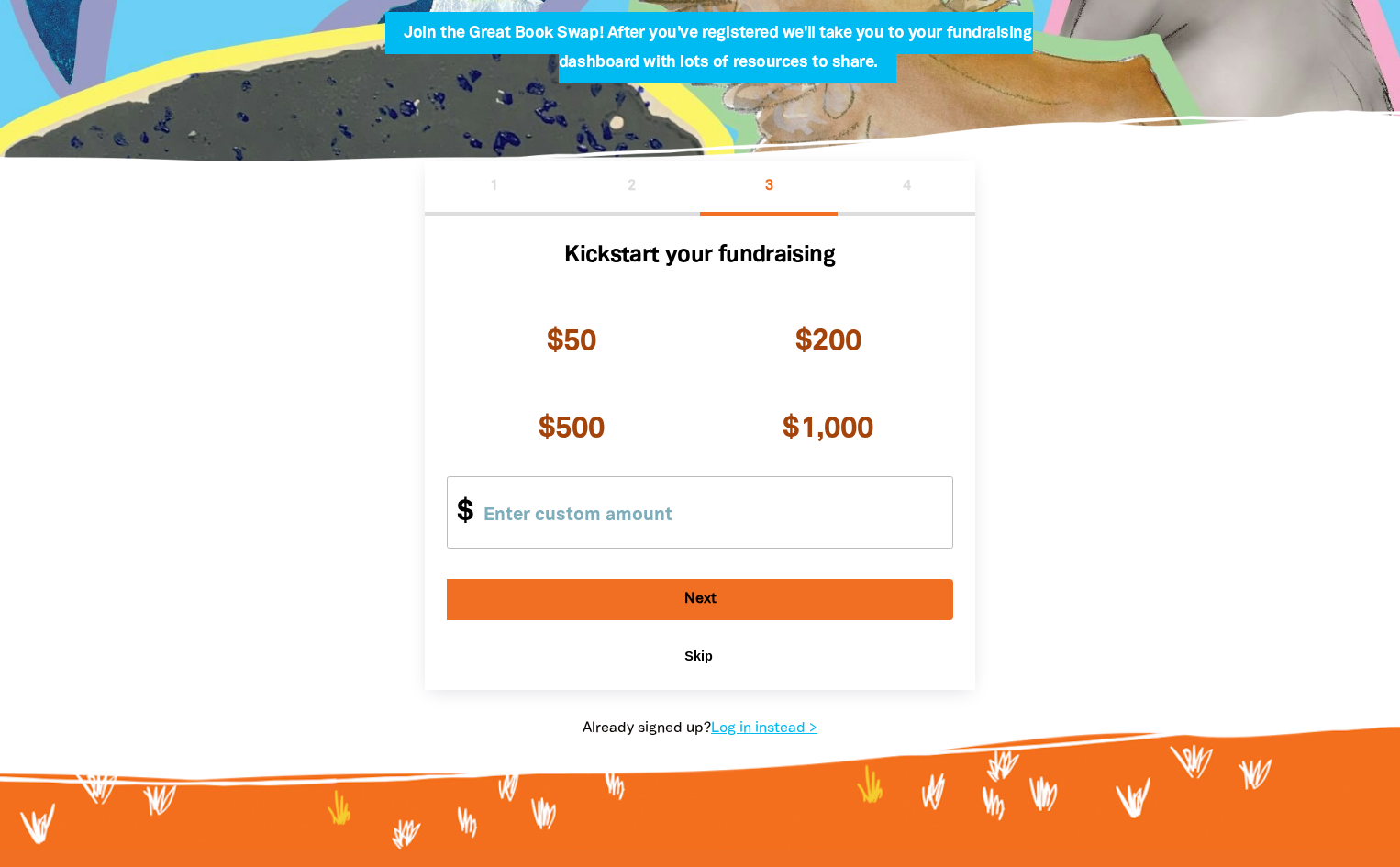
scroll to position [258, 0]
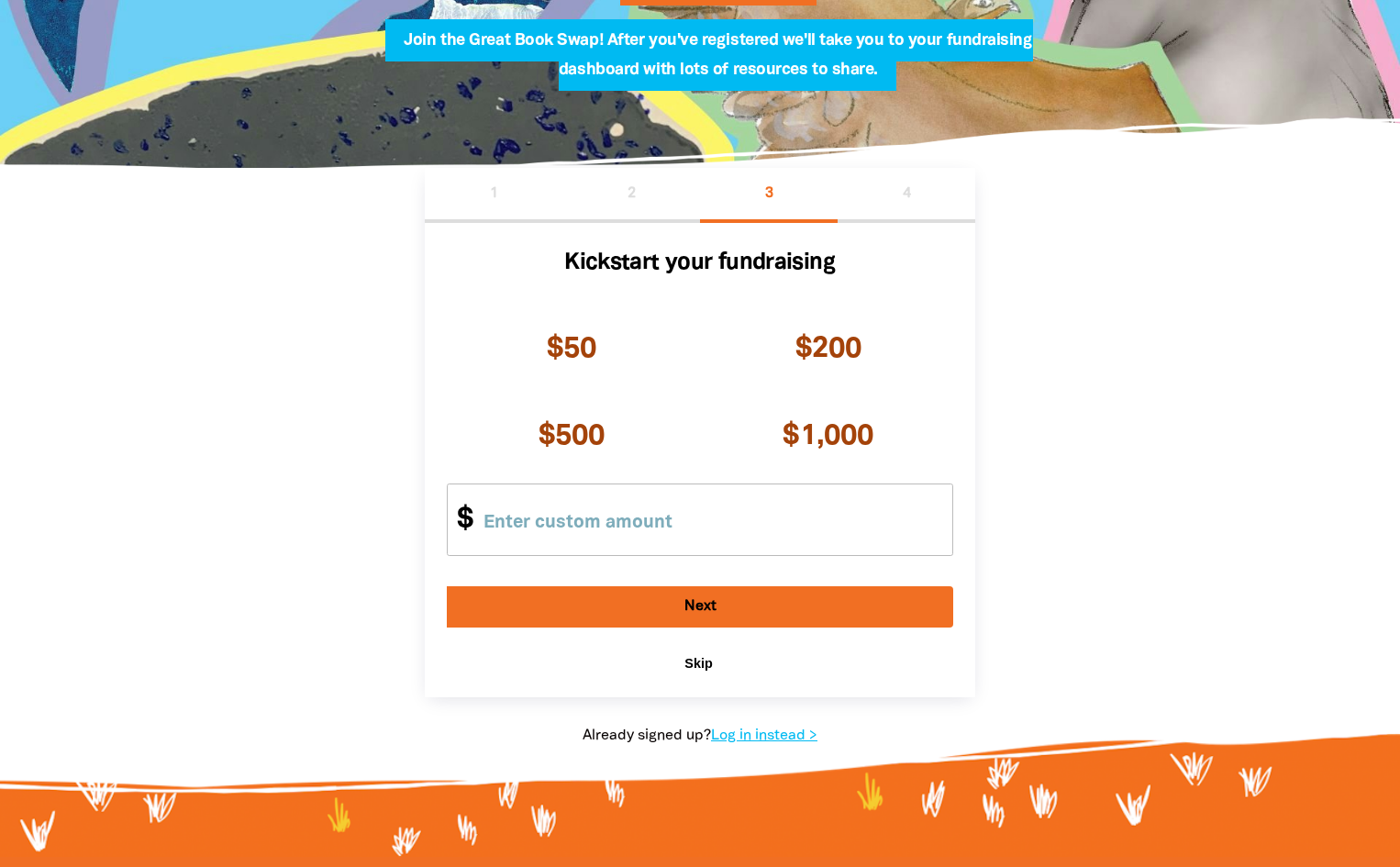
click at [699, 664] on span "Skip" at bounding box center [698, 663] width 28 height 15
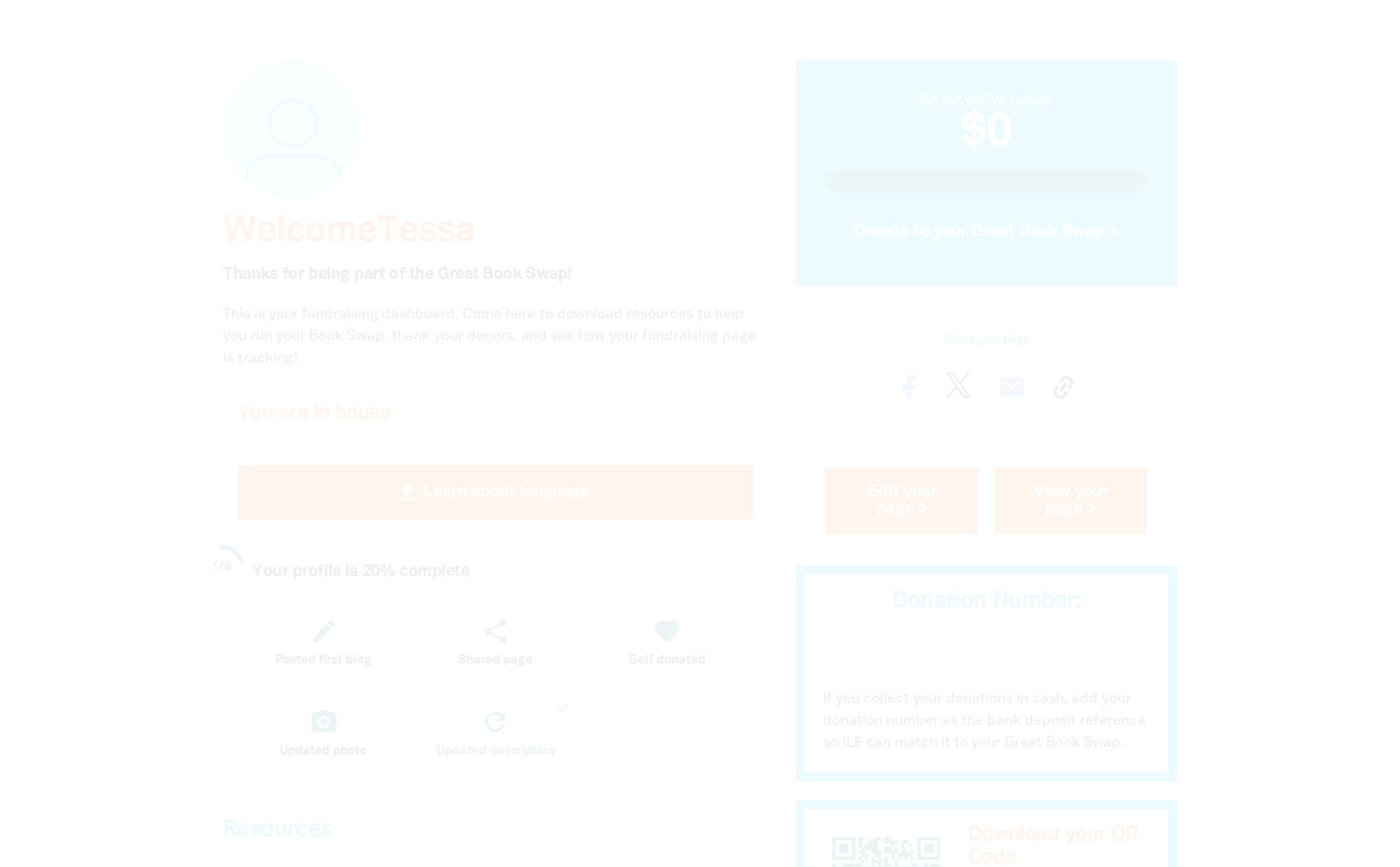
scroll to position [183, 0]
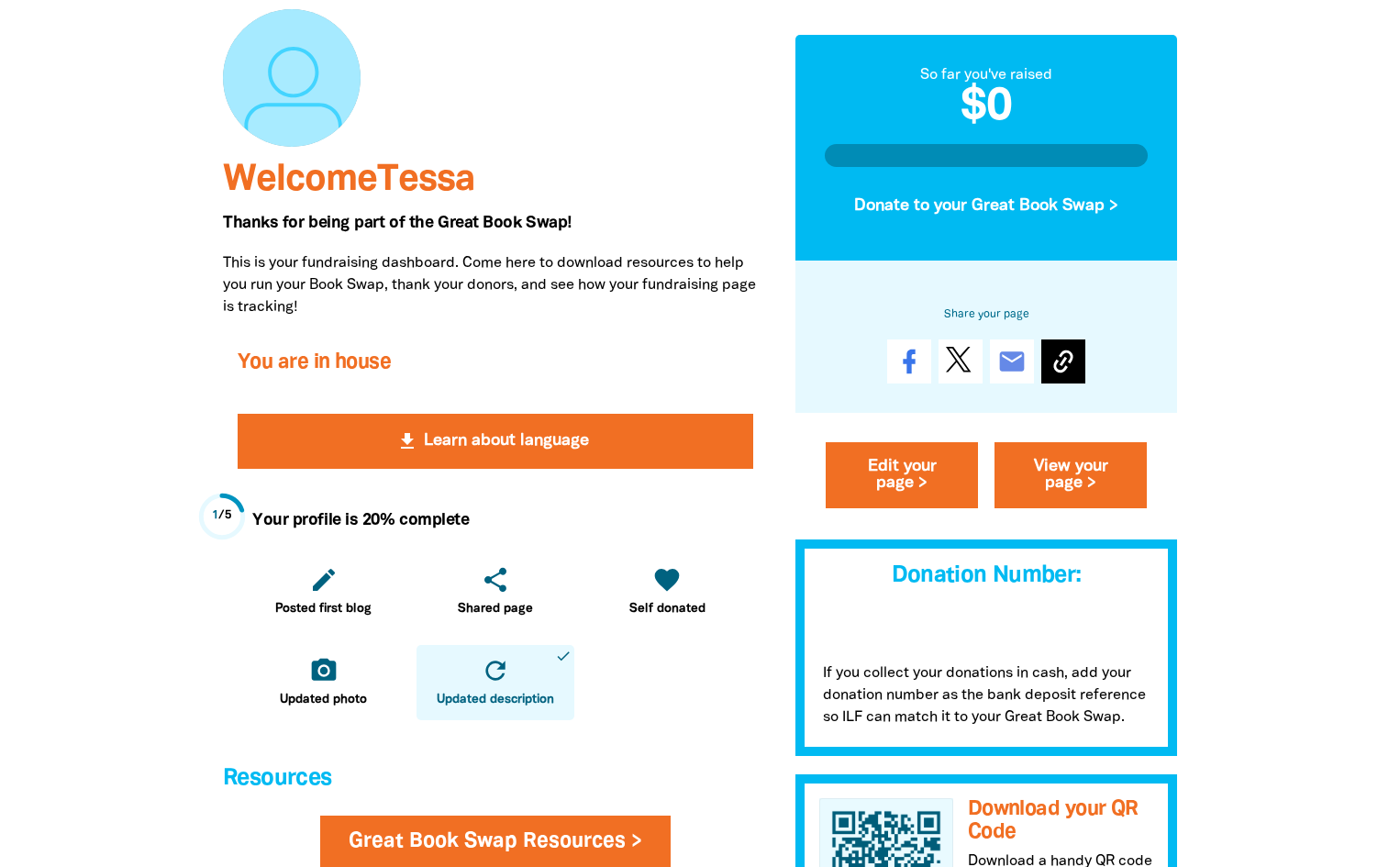
click at [1060, 365] on icon at bounding box center [1064, 362] width 30 height 30
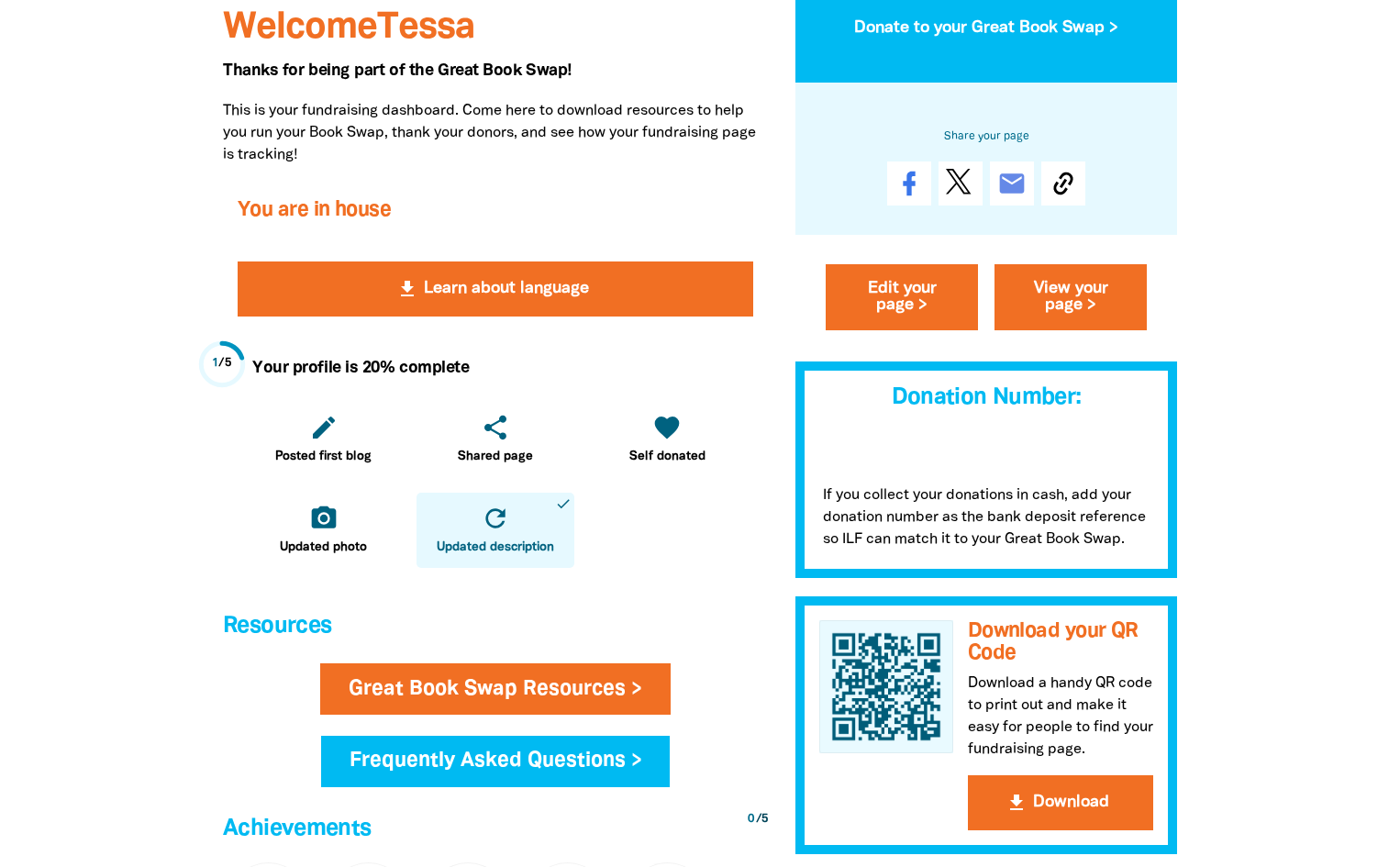
scroll to position [367, 0]
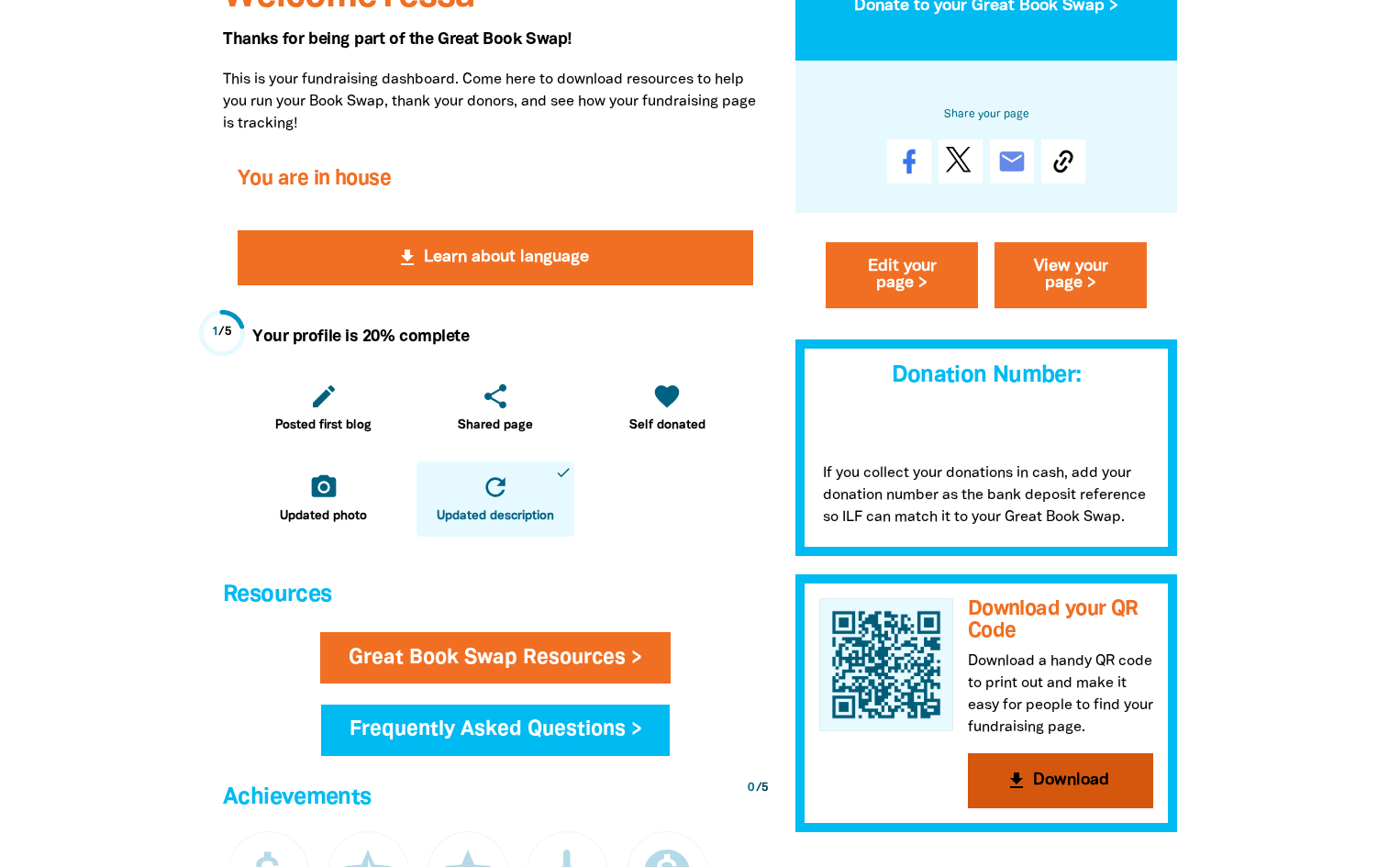
click at [1033, 784] on button "get_app Download" at bounding box center [1061, 781] width 185 height 55
click at [1294, 728] on div at bounding box center [700, 557] width 1400 height 1684
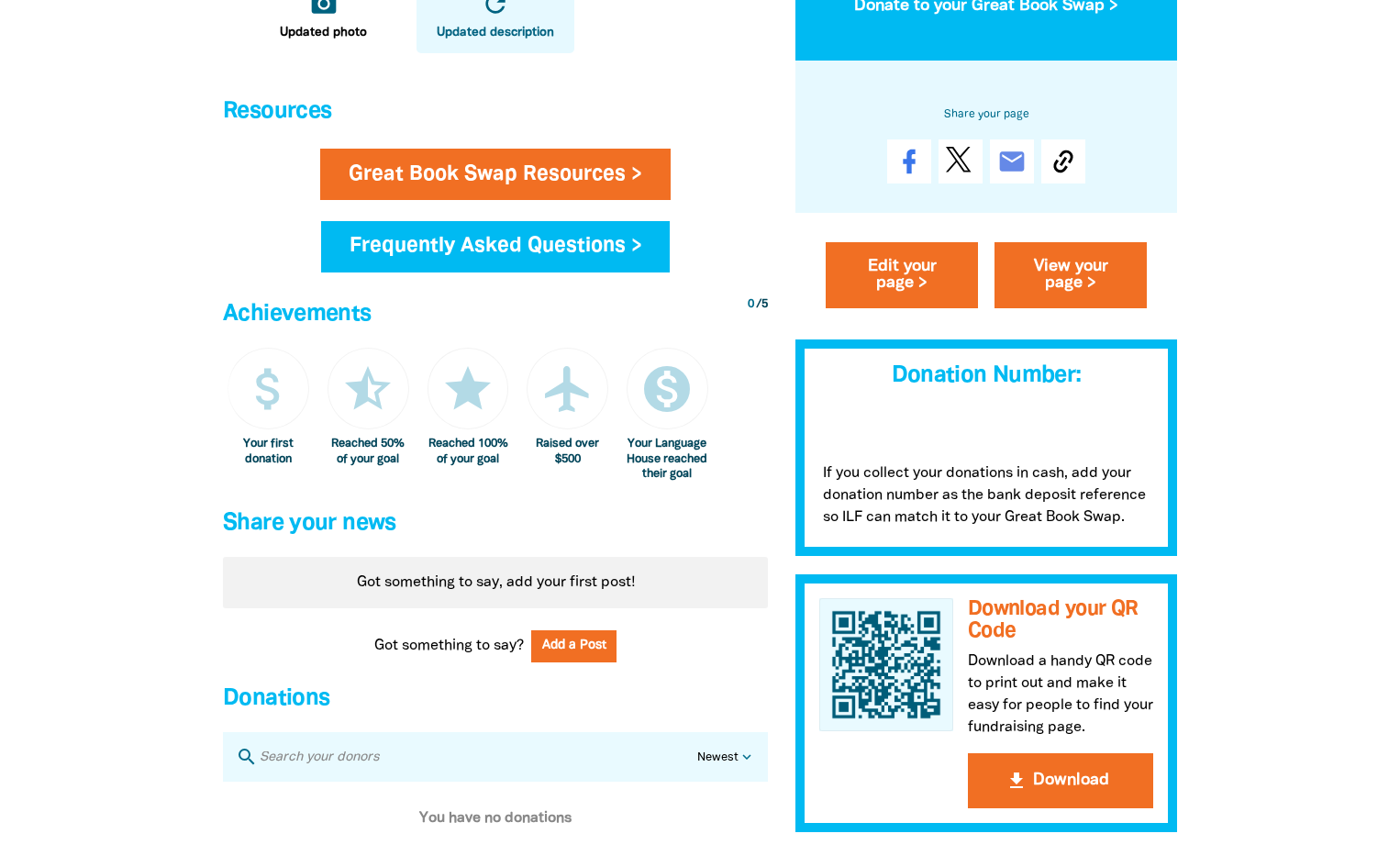
scroll to position [827, 0]
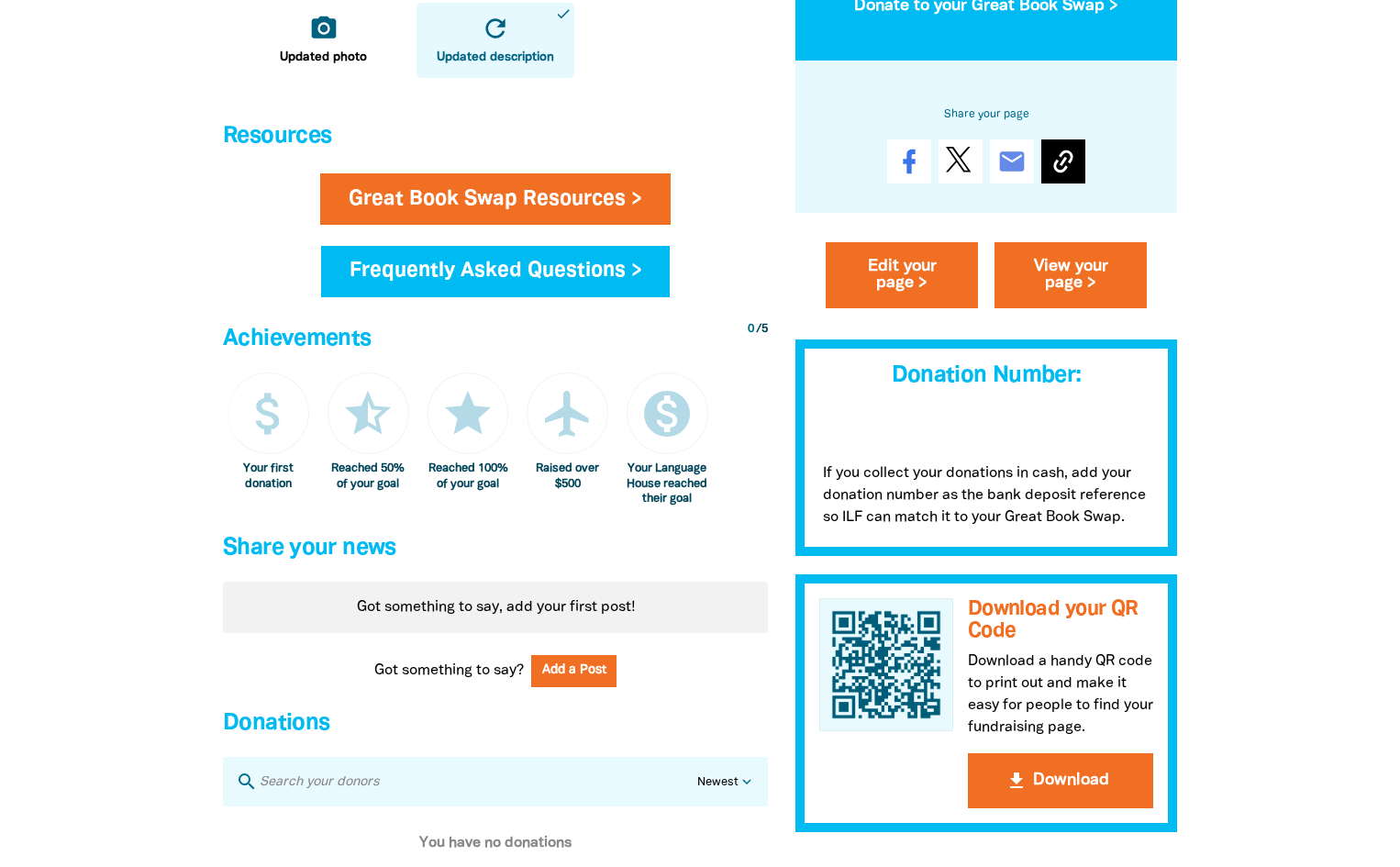
click at [1049, 159] on icon at bounding box center [1064, 162] width 30 height 30
click at [1066, 290] on link "View your page >" at bounding box center [1071, 275] width 152 height 66
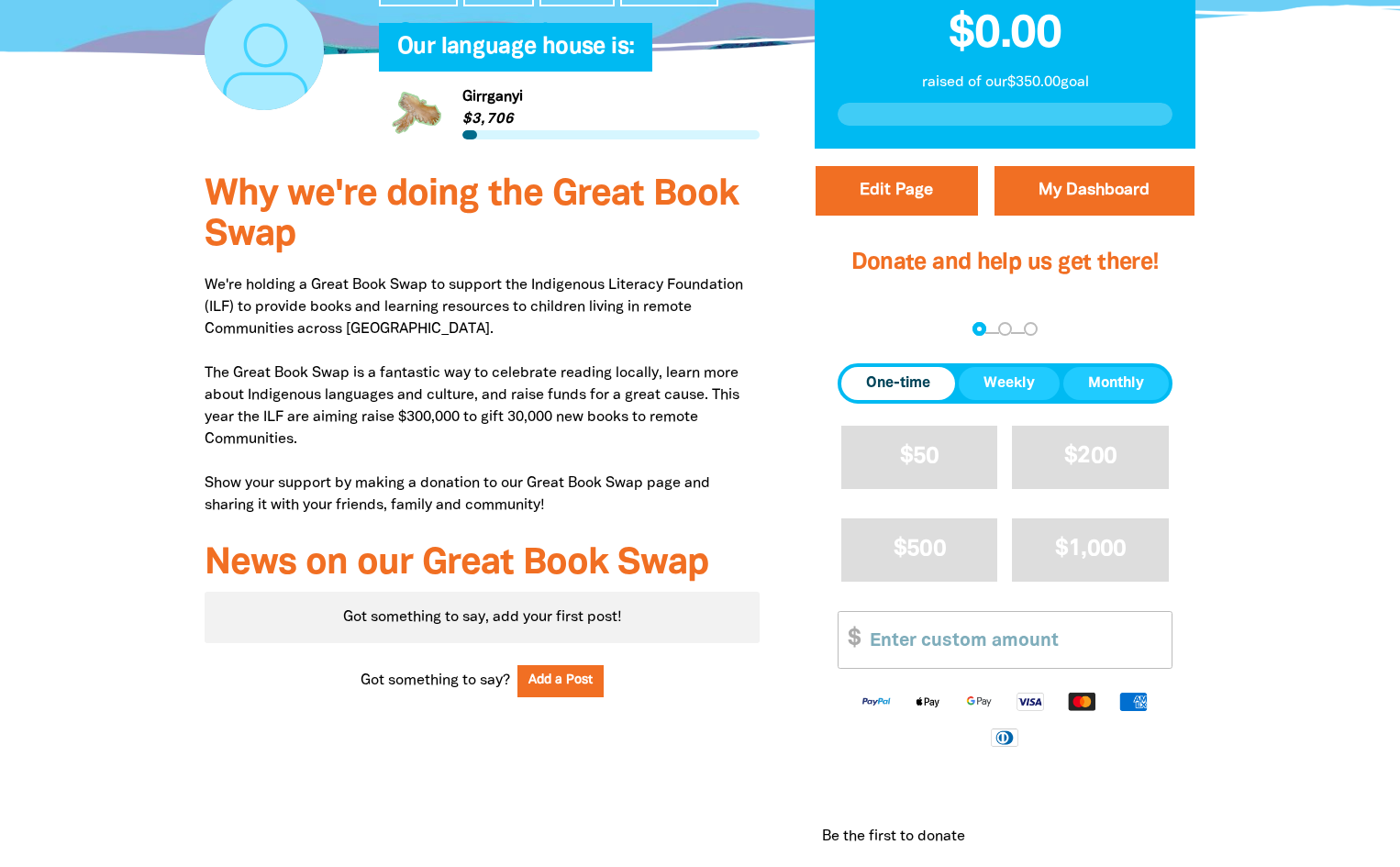
scroll to position [367, 0]
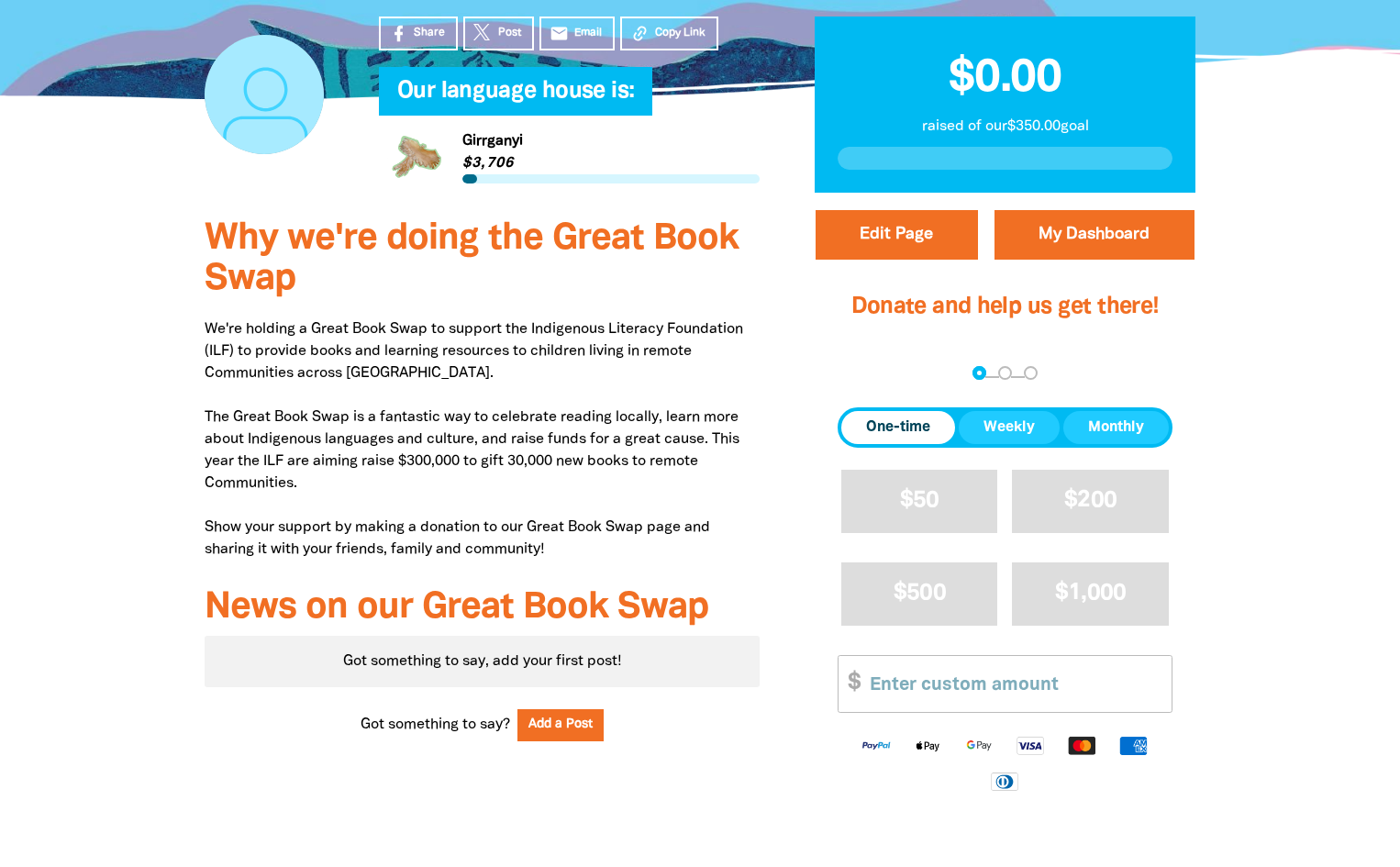
click at [1251, 795] on div at bounding box center [700, 566] width 1400 height 731
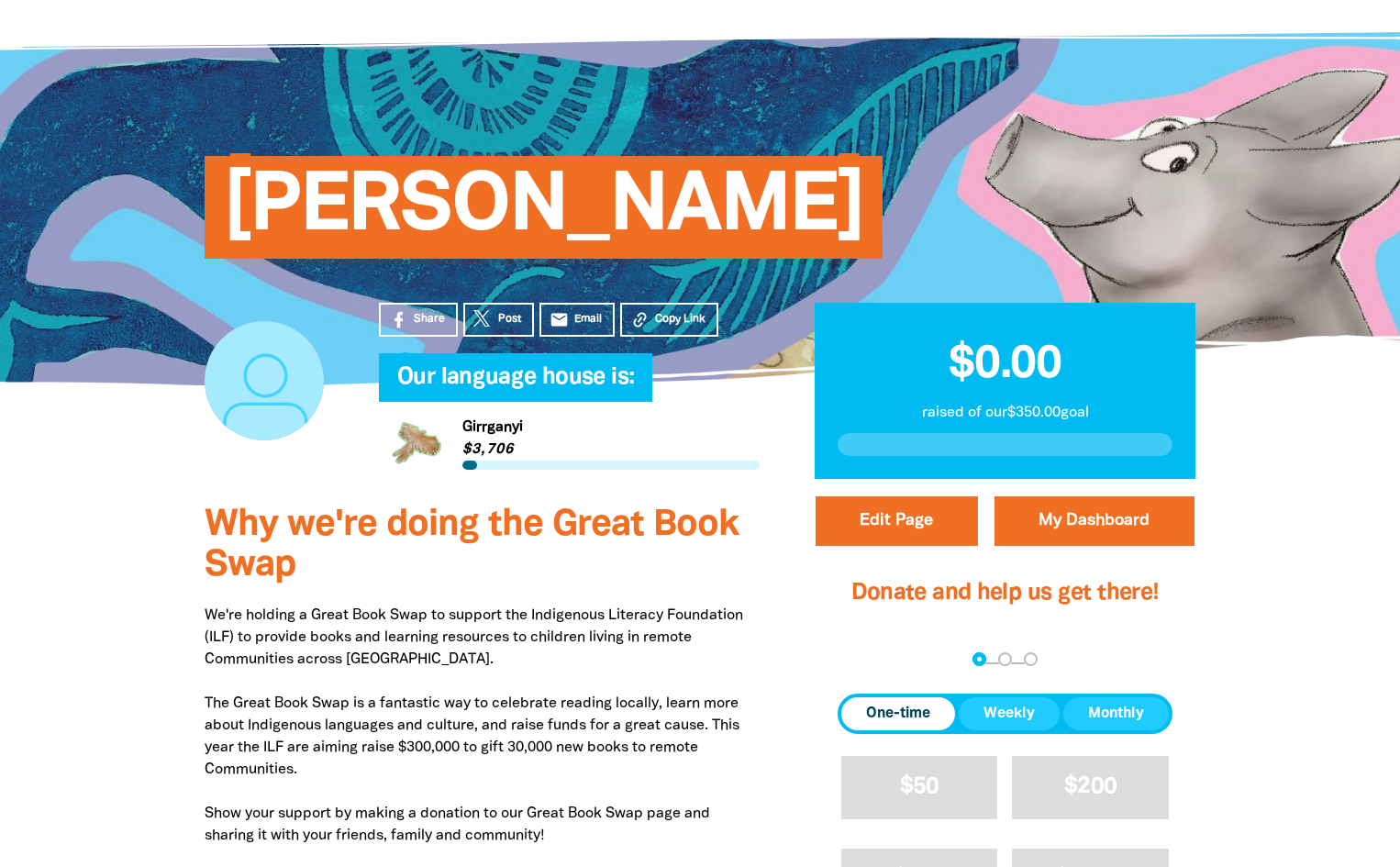
scroll to position [183, 0]
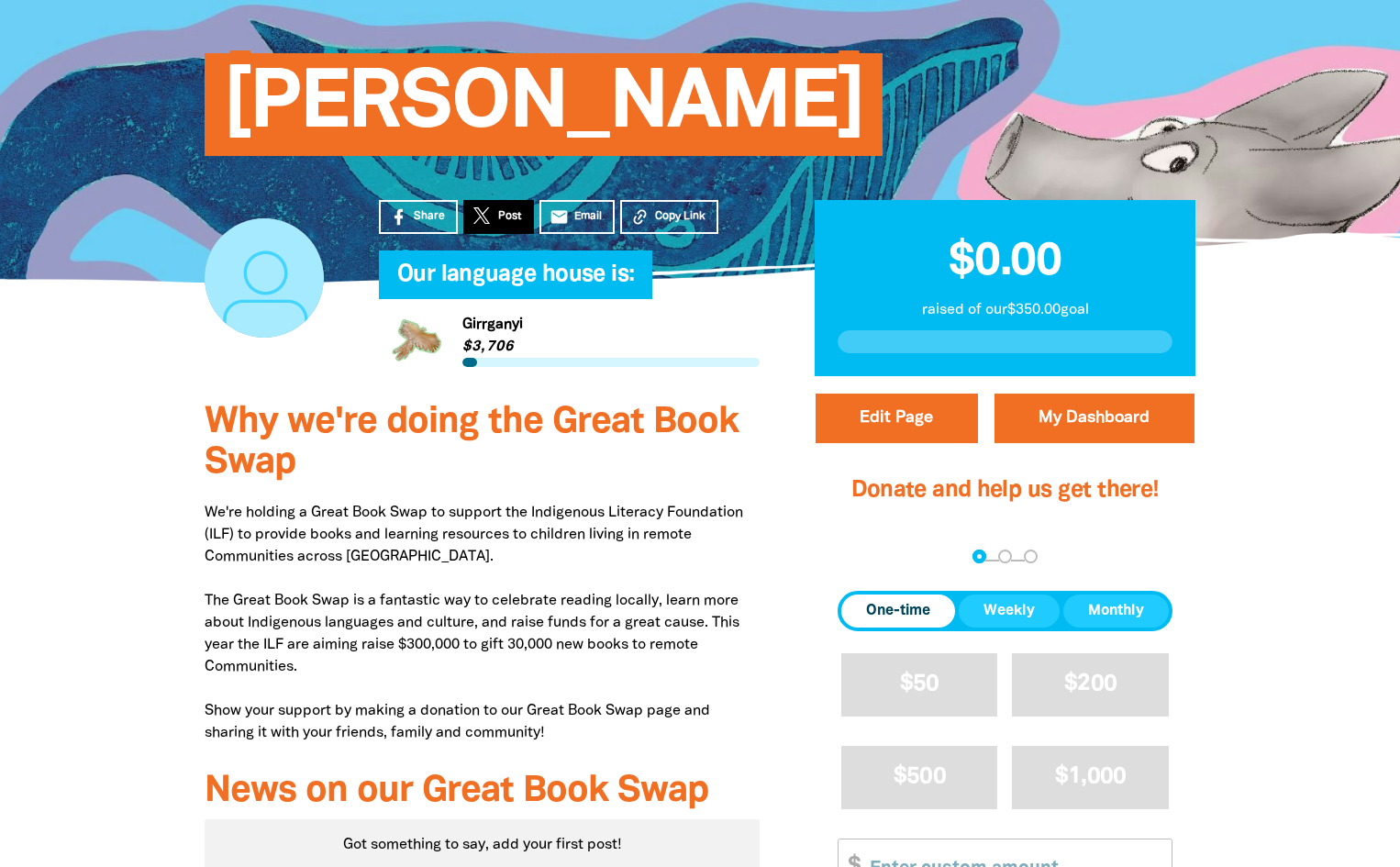
click at [473, 209] on icon at bounding box center [483, 217] width 20 height 20
click at [568, 202] on link "email Email" at bounding box center [577, 217] width 75 height 34
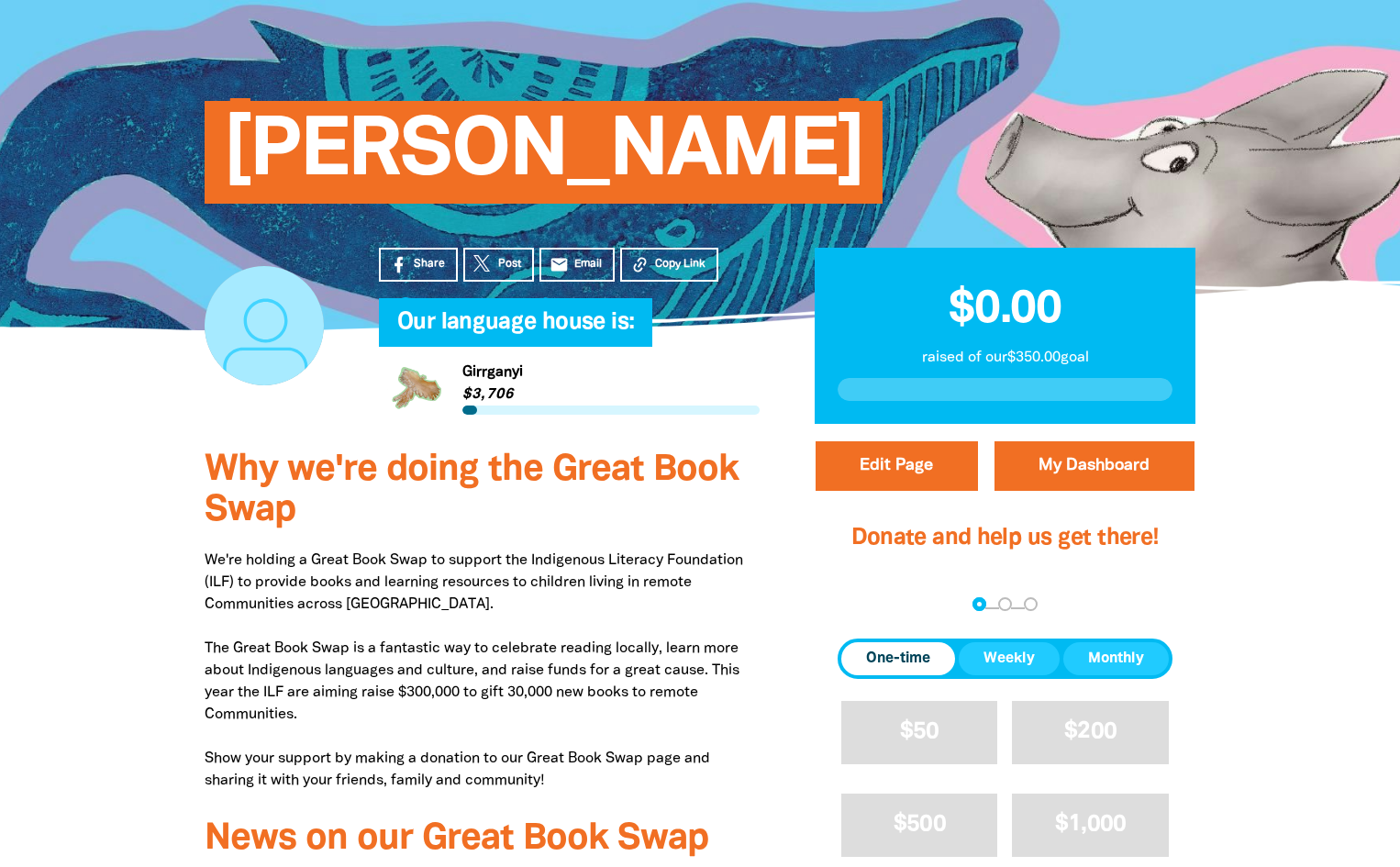
scroll to position [0, 0]
